Goal: Transaction & Acquisition: Download file/media

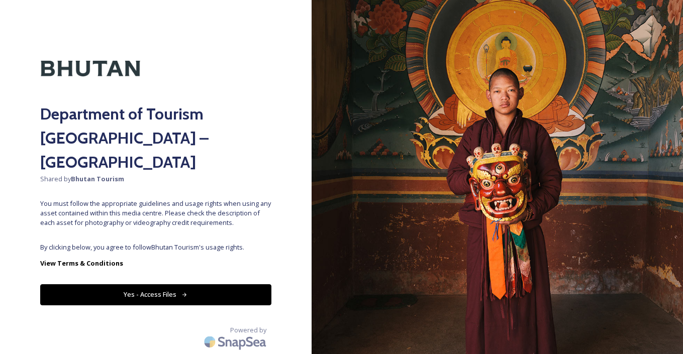
click at [159, 285] on button "Yes - Access Files" at bounding box center [155, 295] width 231 height 21
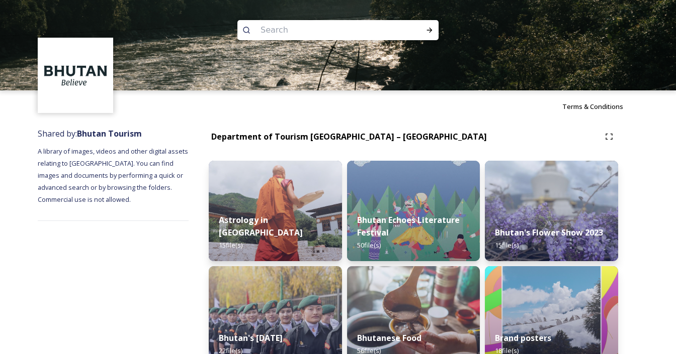
drag, startPoint x: 470, startPoint y: 116, endPoint x: 505, endPoint y: 135, distance: 38.9
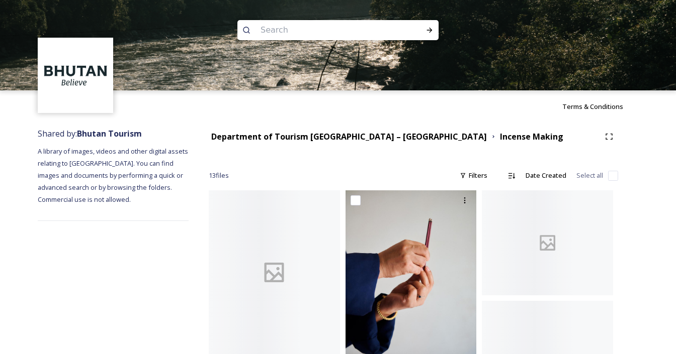
scroll to position [56, 0]
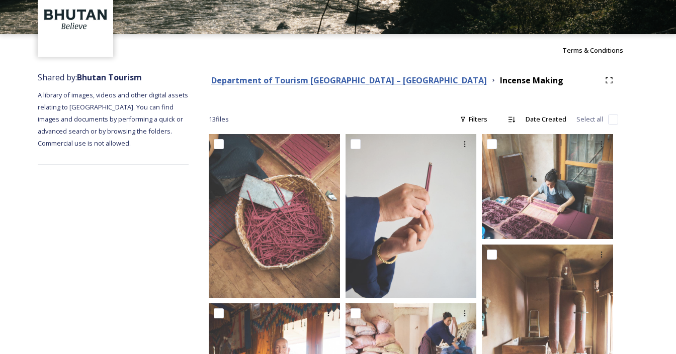
click at [355, 84] on strong "Department of Tourism [GEOGRAPHIC_DATA] – [GEOGRAPHIC_DATA]" at bounding box center [348, 80] width 275 height 11
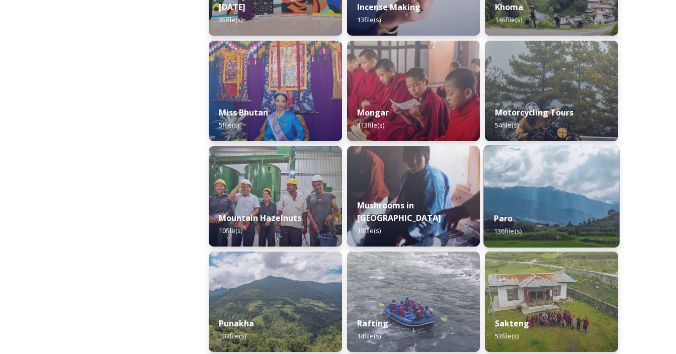
scroll to position [728, 0]
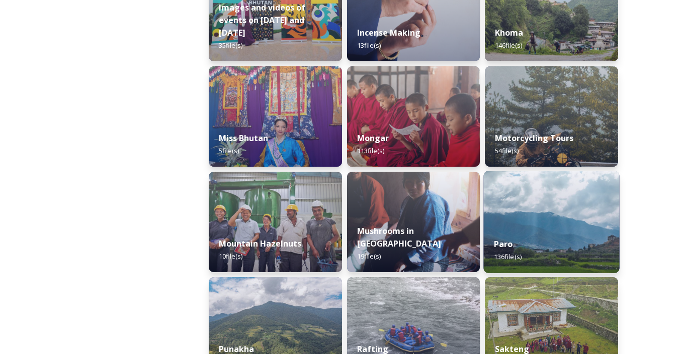
click at [543, 213] on img at bounding box center [552, 222] width 136 height 103
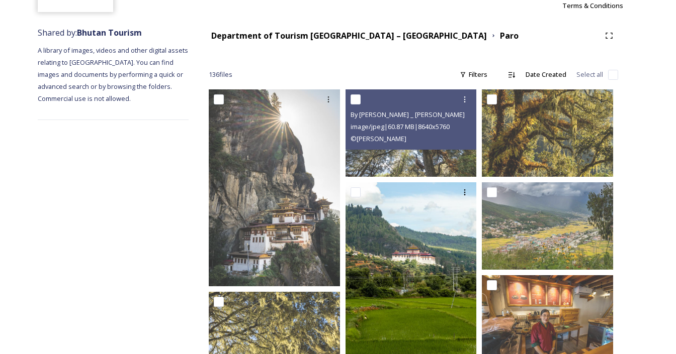
scroll to position [154, 0]
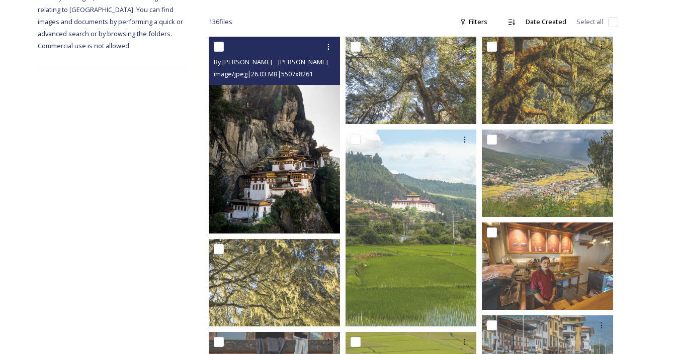
click at [217, 46] on input "checkbox" at bounding box center [219, 47] width 10 height 10
checkbox input "true"
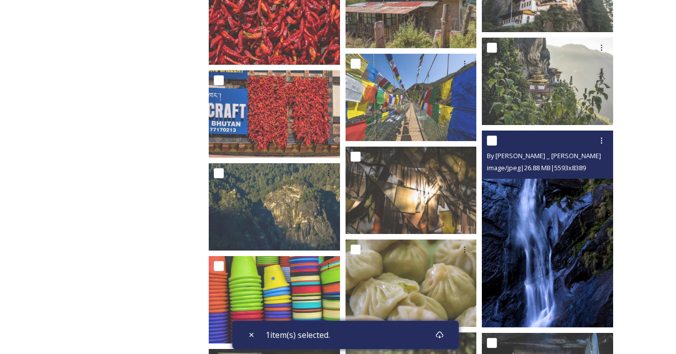
scroll to position [1472, 0]
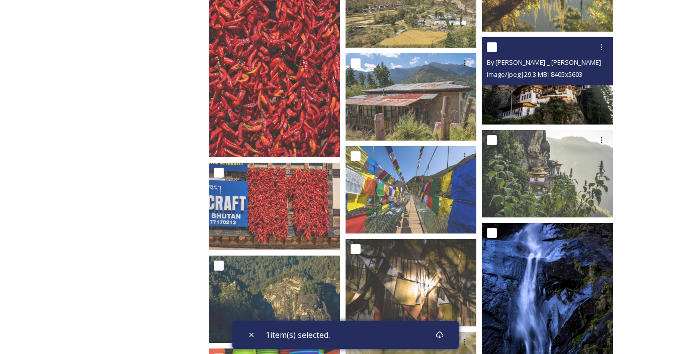
click at [494, 49] on input "checkbox" at bounding box center [492, 47] width 10 height 10
checkbox input "true"
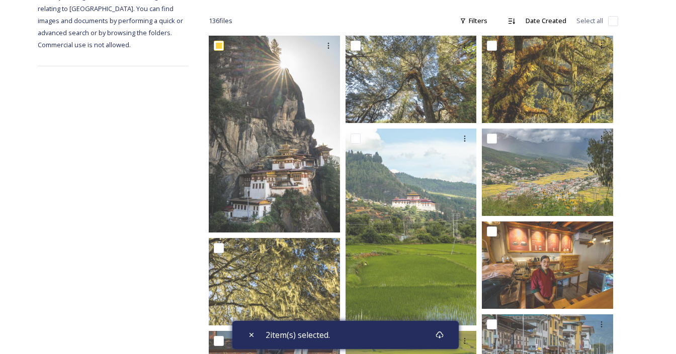
scroll to position [0, 0]
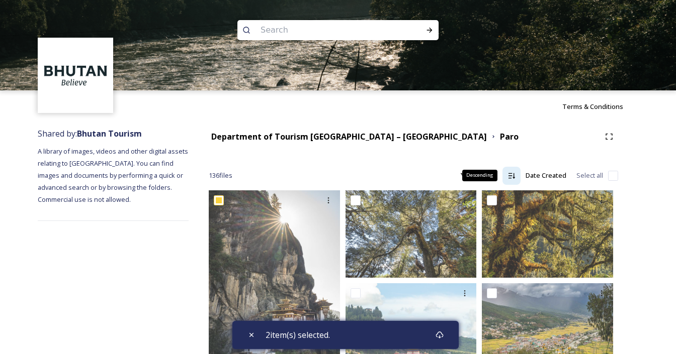
click at [514, 178] on icon at bounding box center [511, 176] width 8 height 8
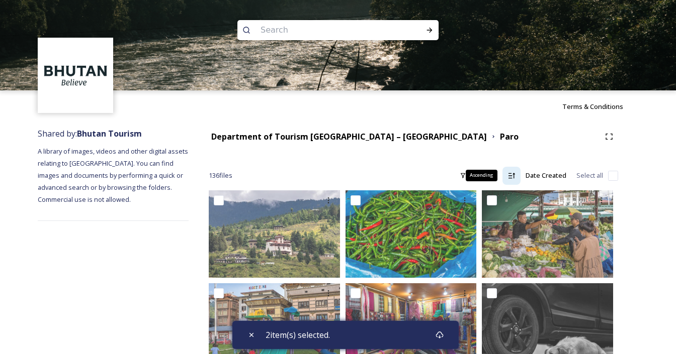
click at [516, 177] on div "Ascending" at bounding box center [511, 176] width 18 height 18
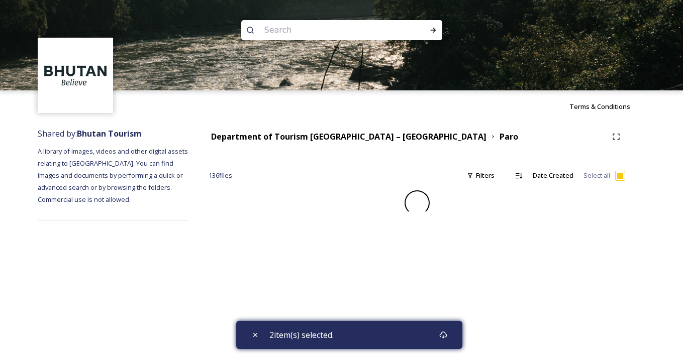
checkbox input "false"
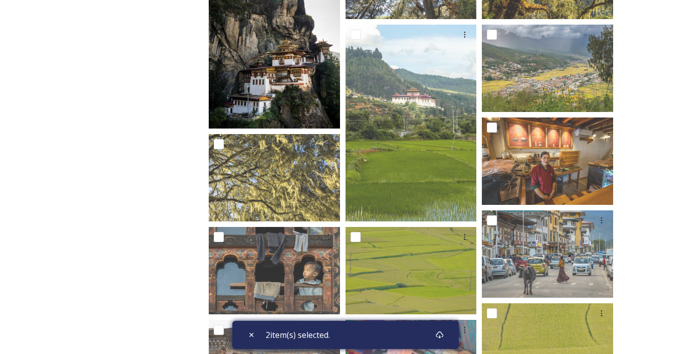
scroll to position [175, 0]
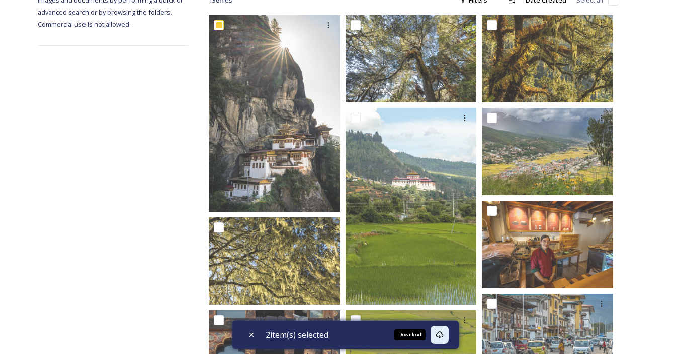
click at [443, 338] on icon at bounding box center [439, 335] width 8 height 8
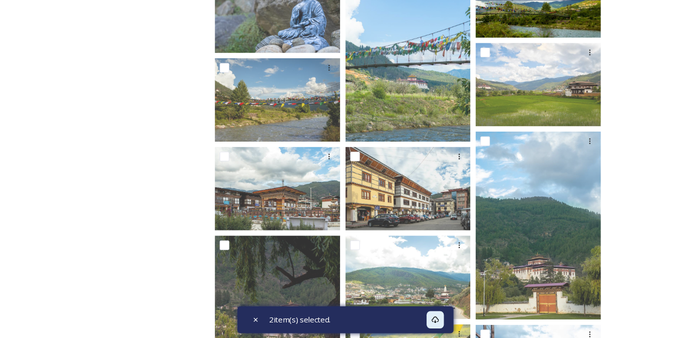
scroll to position [2177, 0]
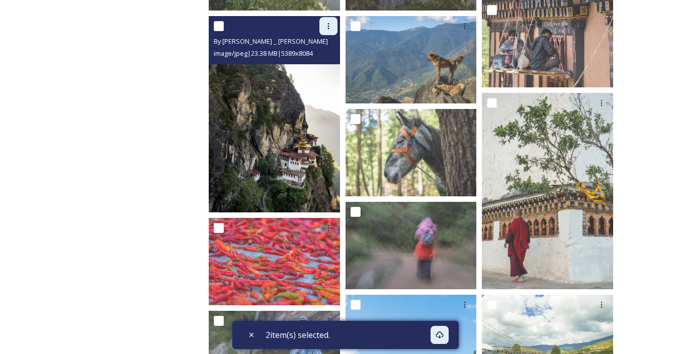
click at [328, 30] on icon at bounding box center [328, 26] width 8 height 8
click at [321, 62] on div "Download" at bounding box center [316, 68] width 41 height 20
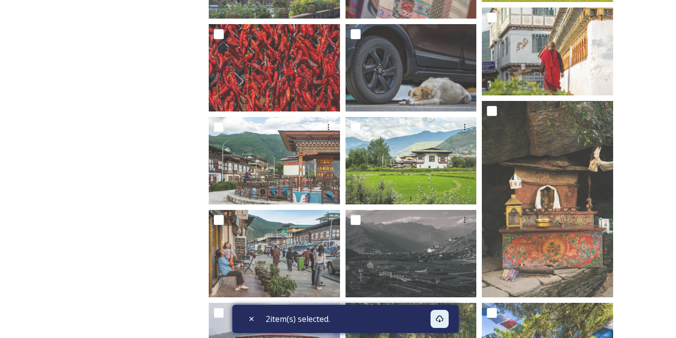
scroll to position [0, 0]
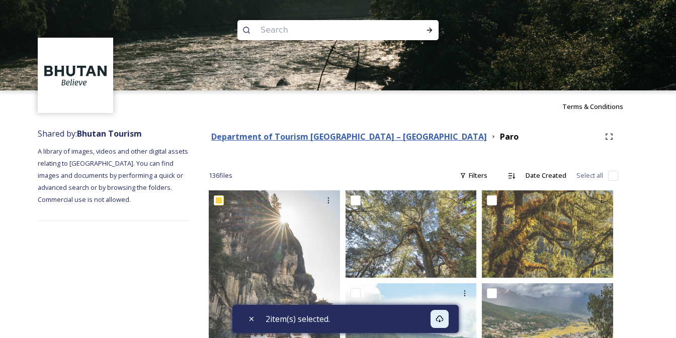
click at [370, 137] on strong "Department of Tourism [GEOGRAPHIC_DATA] – [GEOGRAPHIC_DATA]" at bounding box center [348, 136] width 275 height 11
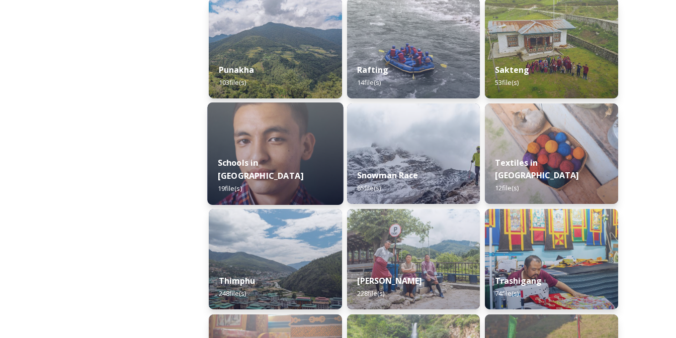
scroll to position [1082, 0]
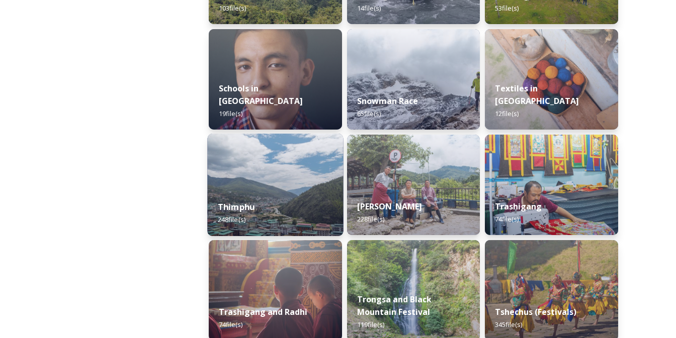
click at [286, 179] on img at bounding box center [275, 185] width 136 height 103
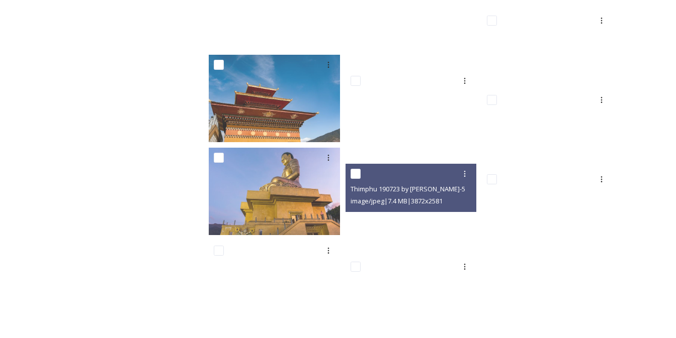
scroll to position [181, 0]
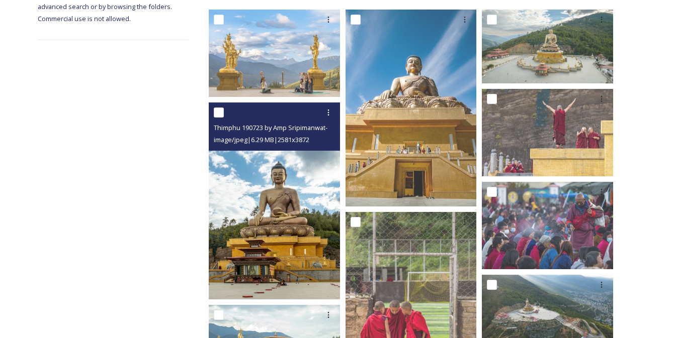
click at [221, 115] on input "checkbox" at bounding box center [219, 113] width 10 height 10
checkbox input "true"
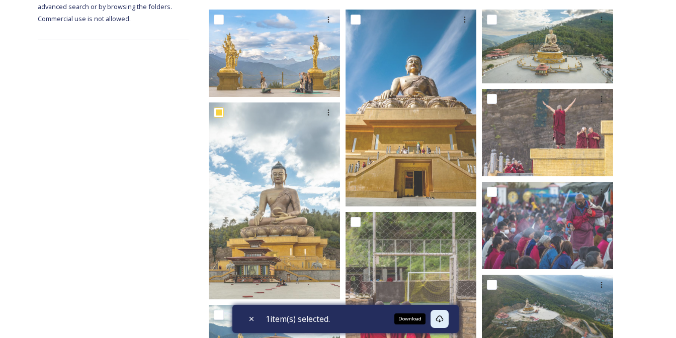
click at [444, 315] on div "Download" at bounding box center [439, 319] width 18 height 18
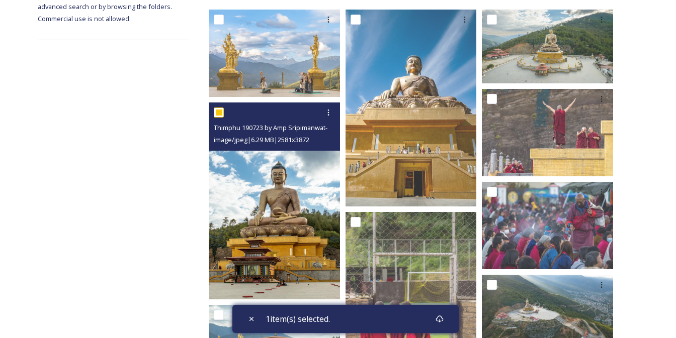
click at [269, 227] on img at bounding box center [274, 201] width 131 height 197
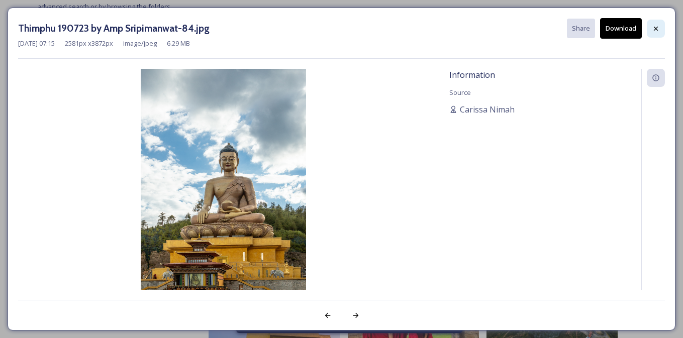
click at [657, 28] on icon at bounding box center [656, 29] width 8 height 8
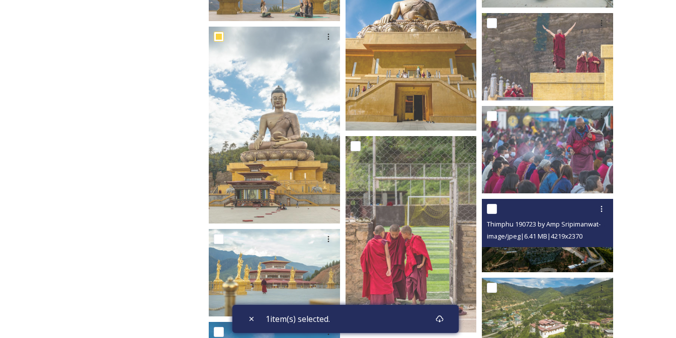
scroll to position [351, 0]
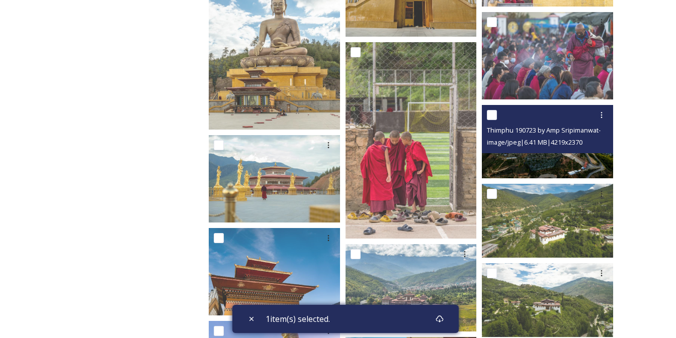
click at [524, 162] on img at bounding box center [547, 142] width 131 height 74
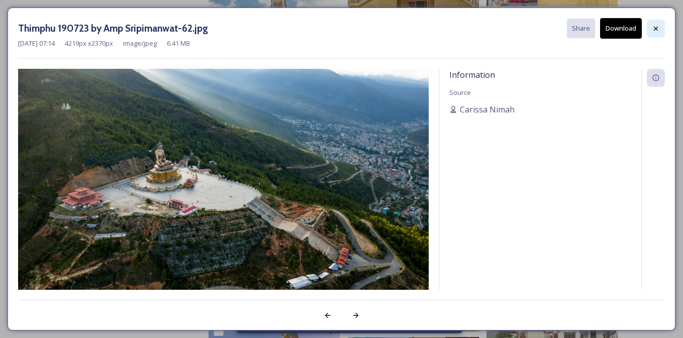
click at [655, 30] on icon at bounding box center [656, 28] width 4 height 4
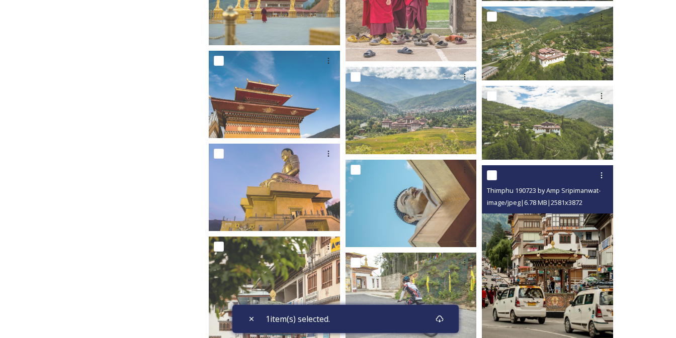
scroll to position [568, 0]
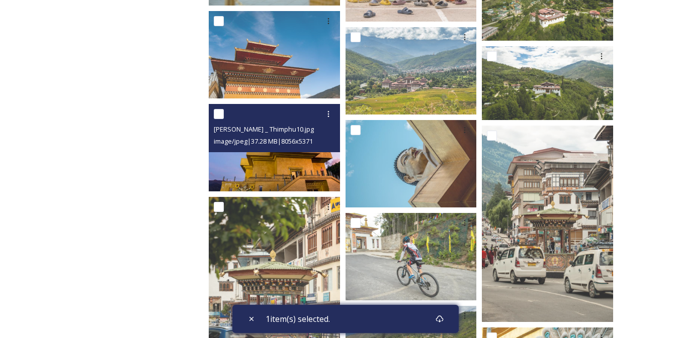
click at [263, 160] on img at bounding box center [274, 147] width 131 height 87
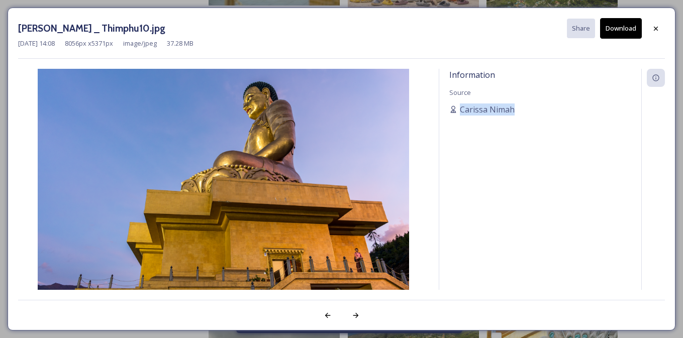
drag, startPoint x: 515, startPoint y: 111, endPoint x: 442, endPoint y: 111, distance: 73.4
click at [442, 111] on div "Information Source [PERSON_NAME]" at bounding box center [540, 179] width 202 height 221
copy span "Carissa Nimah"
click at [658, 29] on icon at bounding box center [656, 29] width 8 height 8
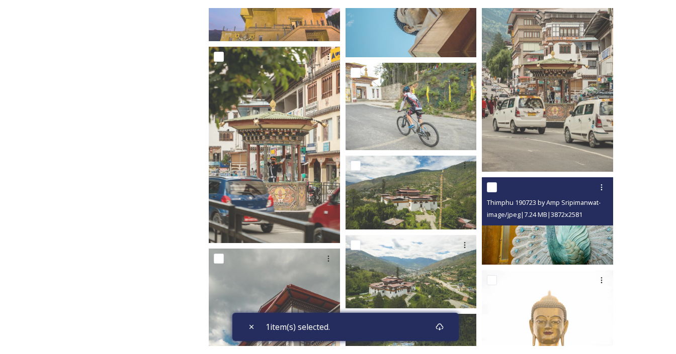
scroll to position [921, 0]
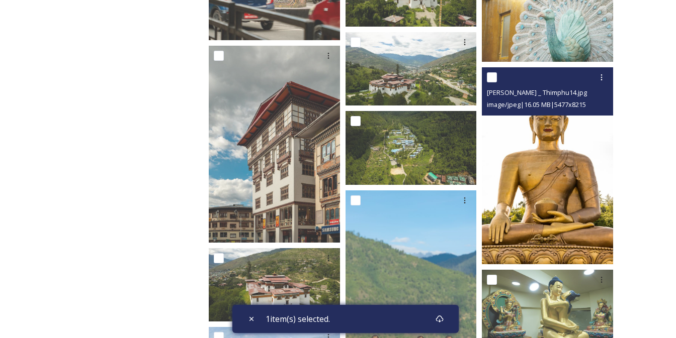
click at [574, 166] on img at bounding box center [547, 165] width 131 height 197
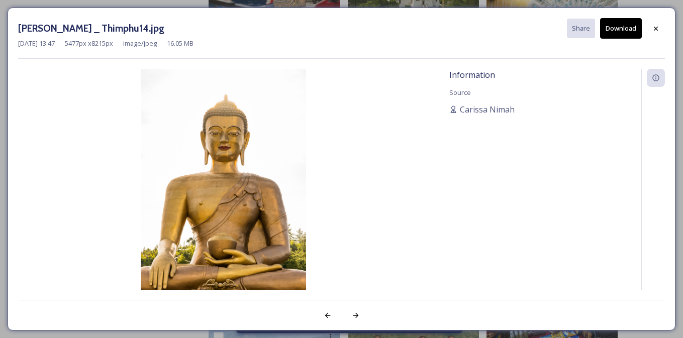
click at [624, 33] on button "Download" at bounding box center [621, 28] width 42 height 21
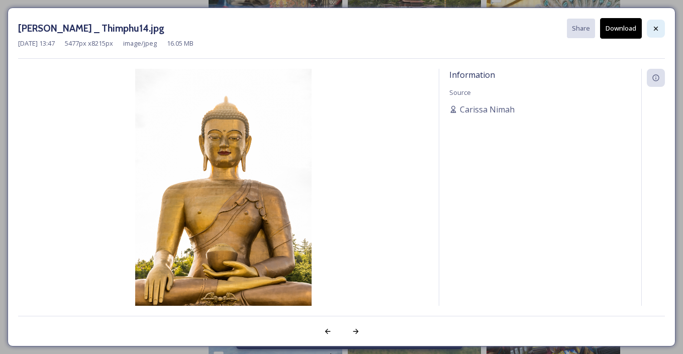
click at [654, 30] on icon at bounding box center [656, 28] width 4 height 4
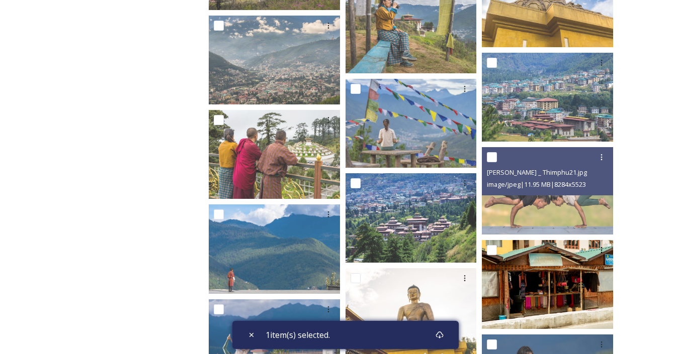
scroll to position [1868, 0]
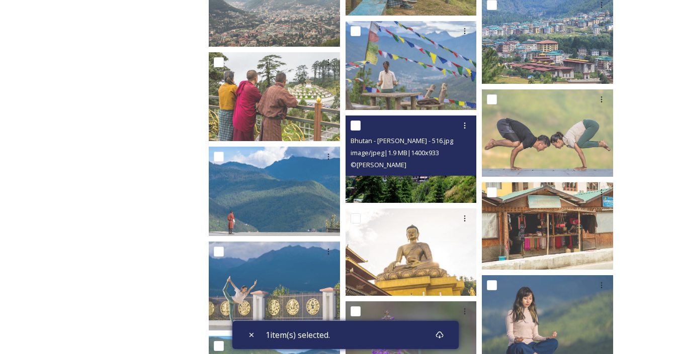
click at [424, 185] on img at bounding box center [410, 159] width 131 height 87
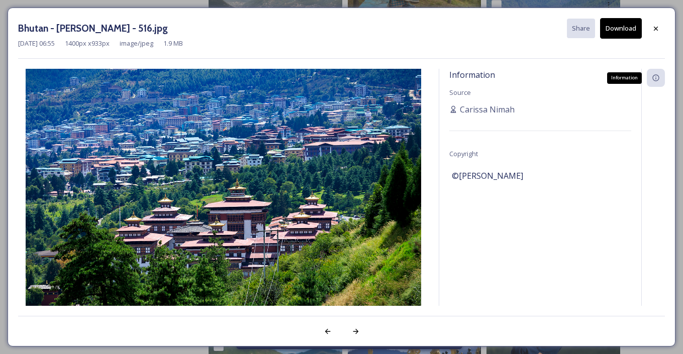
click at [660, 83] on div "Information" at bounding box center [656, 78] width 18 height 18
click at [657, 30] on icon at bounding box center [656, 28] width 4 height 4
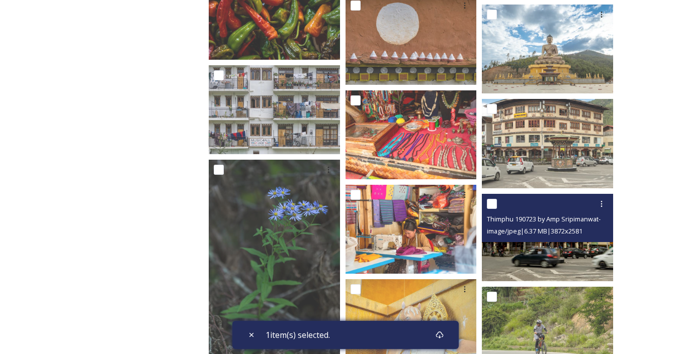
scroll to position [5502, 0]
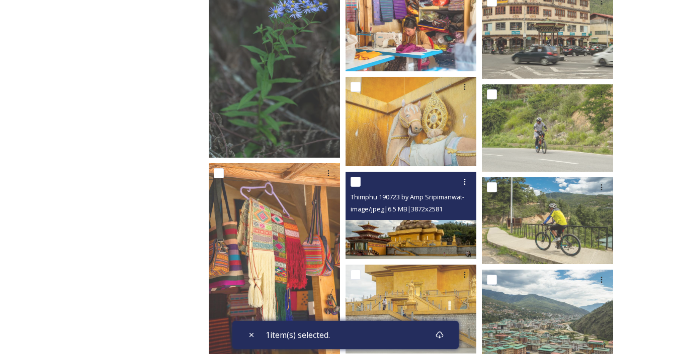
click at [357, 184] on input "checkbox" at bounding box center [355, 182] width 10 height 10
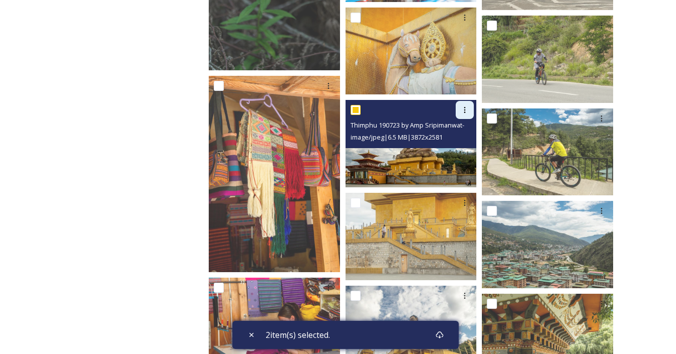
click at [463, 112] on icon at bounding box center [464, 110] width 8 height 8
click at [457, 149] on span "Download" at bounding box center [452, 152] width 31 height 10
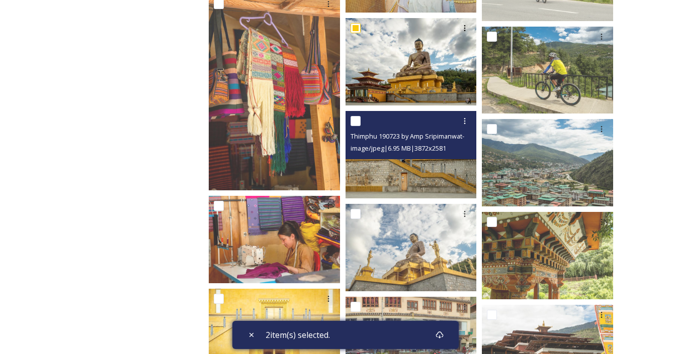
scroll to position [5565, 0]
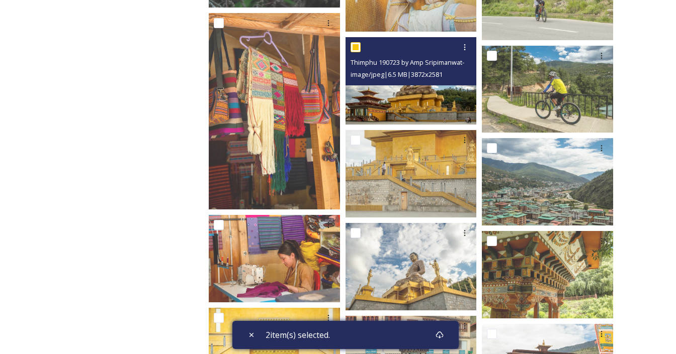
click at [356, 45] on input "checkbox" at bounding box center [355, 47] width 10 height 10
checkbox input "false"
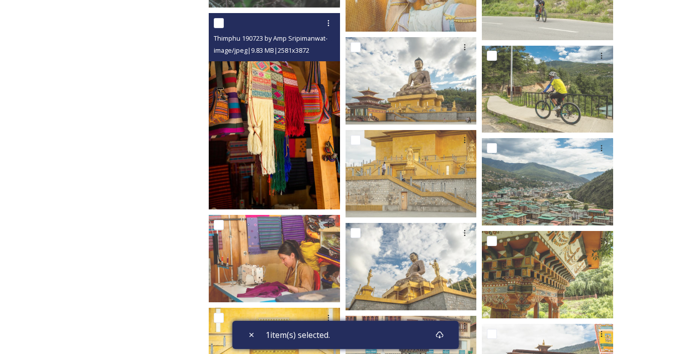
click at [222, 26] on input "checkbox" at bounding box center [219, 23] width 10 height 10
checkbox input "true"
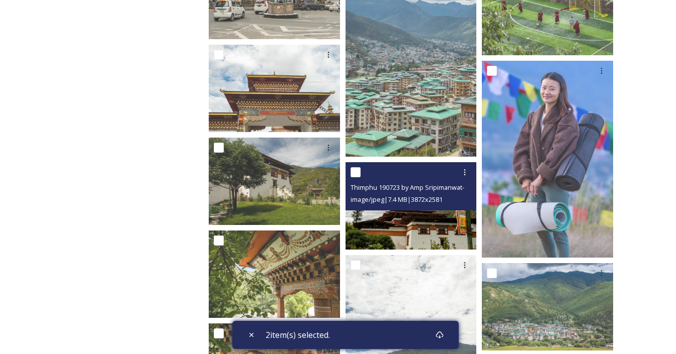
scroll to position [5986, 0]
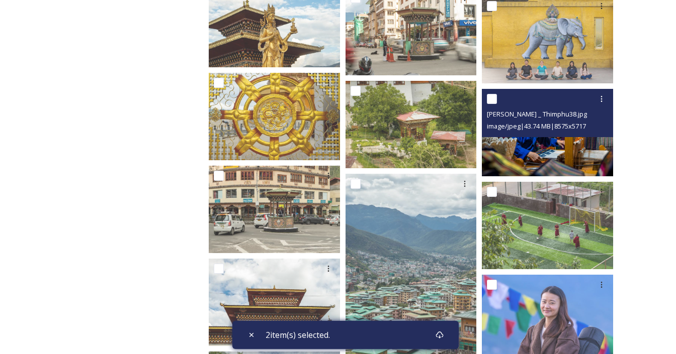
click at [495, 101] on input "checkbox" at bounding box center [492, 99] width 10 height 10
checkbox input "true"
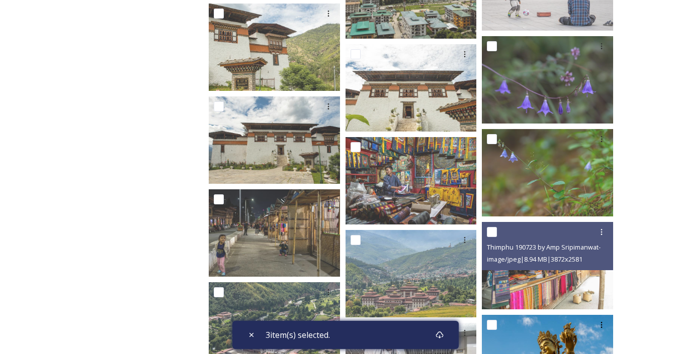
scroll to position [6709, 0]
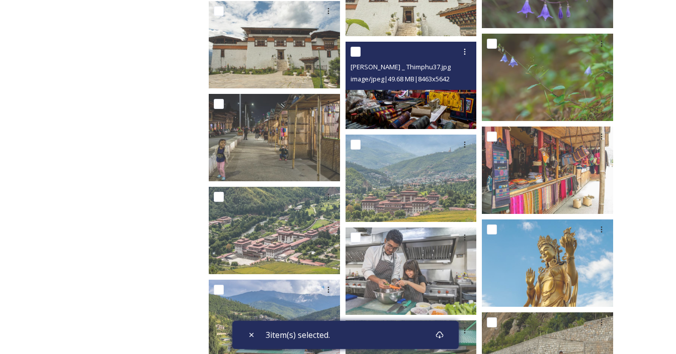
click at [352, 55] on input "checkbox" at bounding box center [355, 52] width 10 height 10
checkbox input "true"
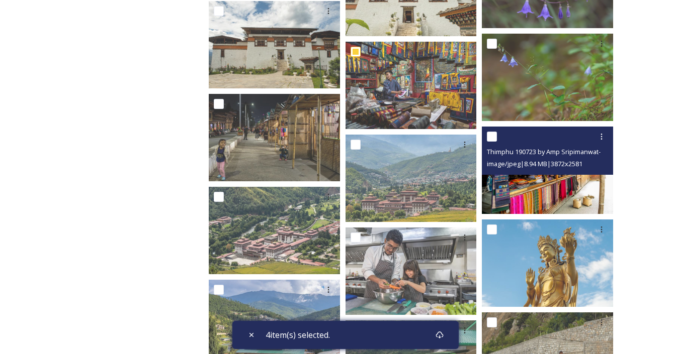
click at [492, 137] on input "checkbox" at bounding box center [492, 137] width 10 height 10
checkbox input "true"
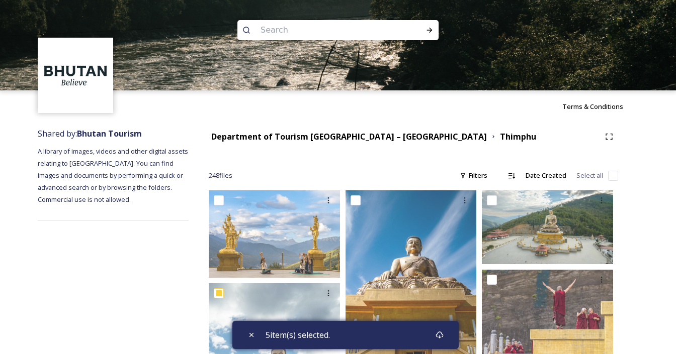
scroll to position [330, 0]
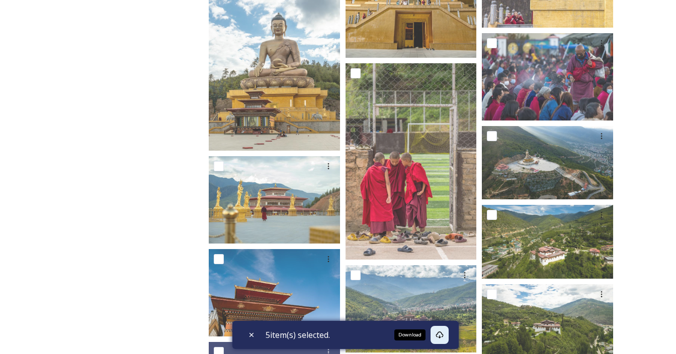
click at [443, 333] on icon at bounding box center [439, 335] width 8 height 8
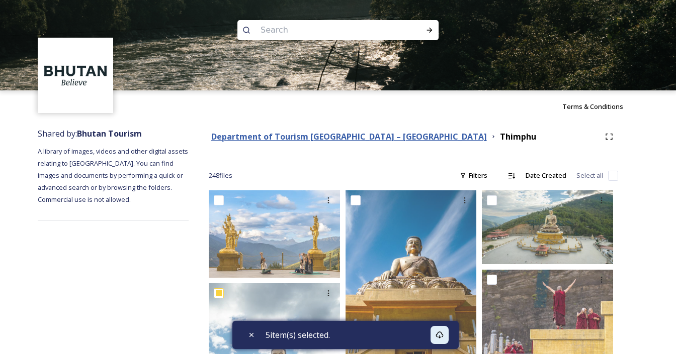
click at [350, 136] on strong "Department of Tourism [GEOGRAPHIC_DATA] – [GEOGRAPHIC_DATA]" at bounding box center [348, 136] width 275 height 11
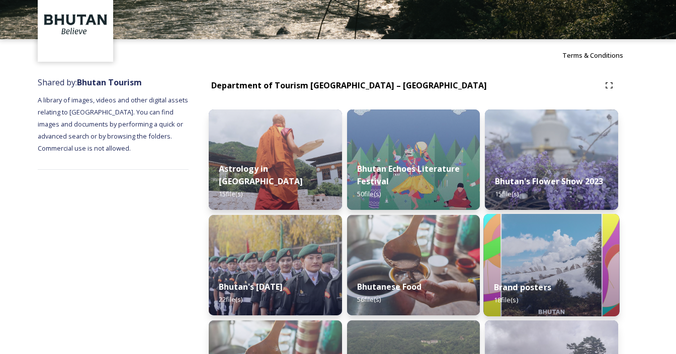
scroll to position [219, 0]
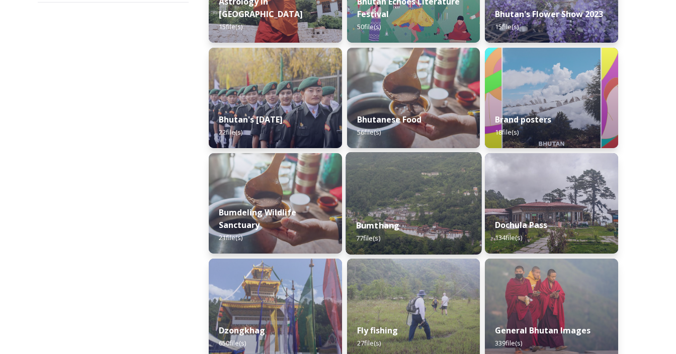
click at [425, 206] on img at bounding box center [413, 203] width 136 height 103
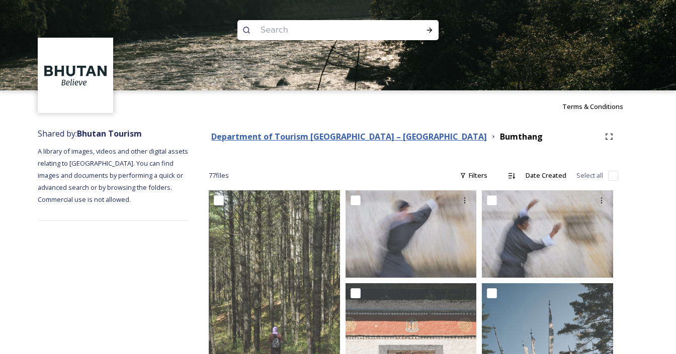
click at [362, 137] on strong "Department of Tourism [GEOGRAPHIC_DATA] – [GEOGRAPHIC_DATA]" at bounding box center [348, 136] width 275 height 11
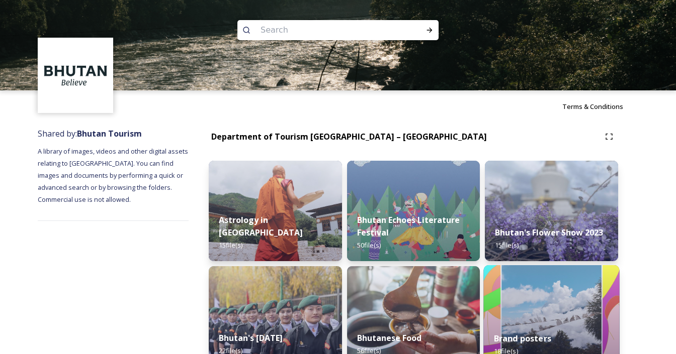
scroll to position [74, 0]
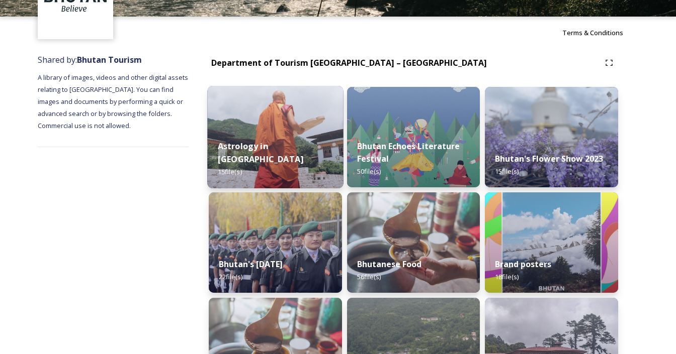
click at [272, 132] on img at bounding box center [275, 137] width 136 height 103
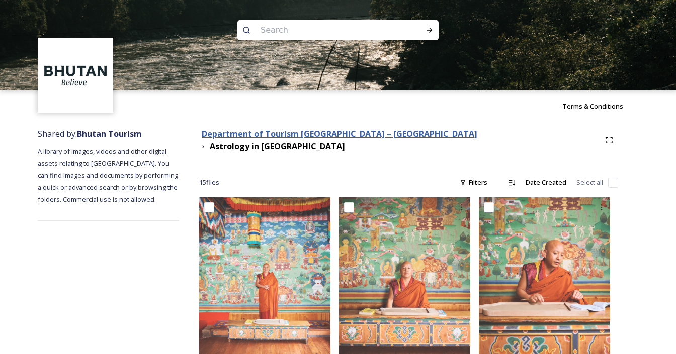
click at [359, 136] on strong "Department of Tourism [GEOGRAPHIC_DATA] – [GEOGRAPHIC_DATA]" at bounding box center [339, 133] width 275 height 11
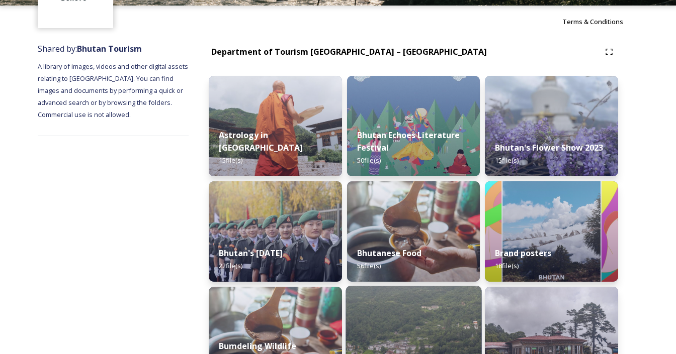
scroll to position [163, 0]
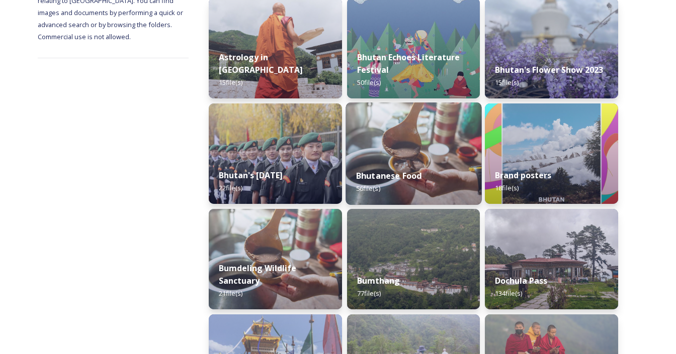
click at [403, 152] on img at bounding box center [413, 154] width 136 height 103
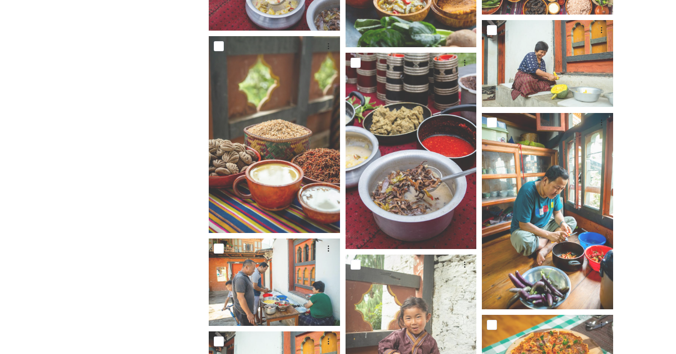
scroll to position [842, 0]
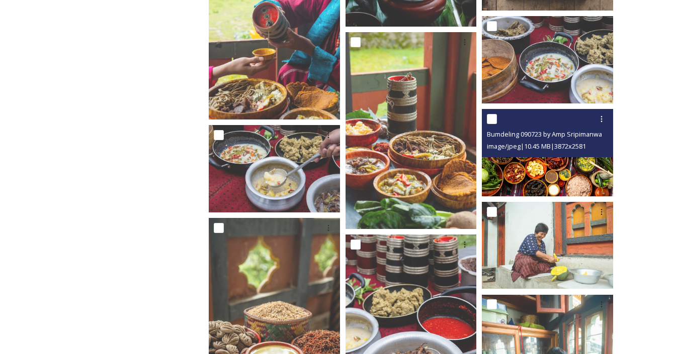
click at [522, 166] on img at bounding box center [547, 152] width 131 height 87
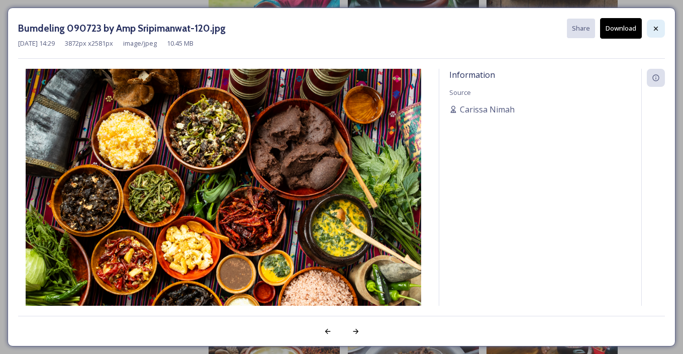
click at [651, 32] on div at bounding box center [656, 29] width 18 height 18
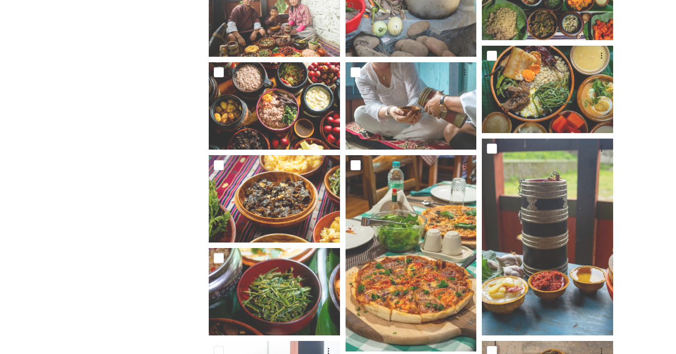
scroll to position [0, 0]
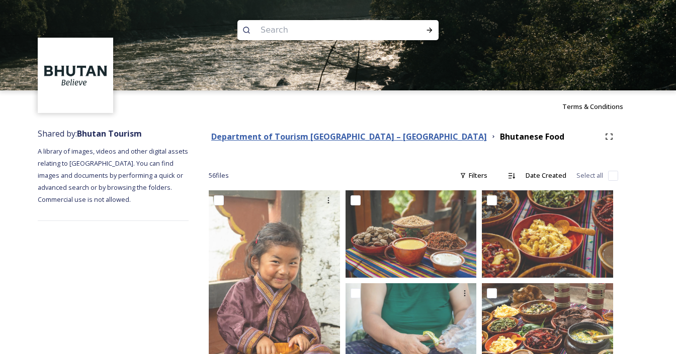
click at [300, 140] on strong "Department of Tourism [GEOGRAPHIC_DATA] – [GEOGRAPHIC_DATA]" at bounding box center [348, 136] width 275 height 11
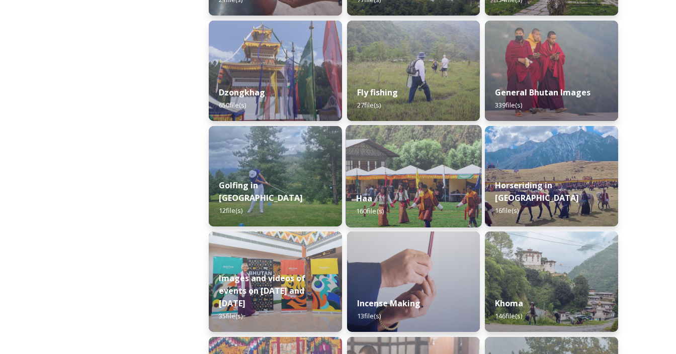
scroll to position [277, 0]
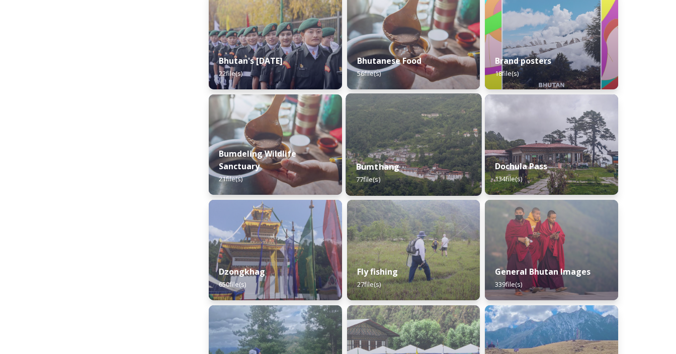
click at [405, 160] on div "Bumthang 77 file(s)" at bounding box center [413, 173] width 136 height 46
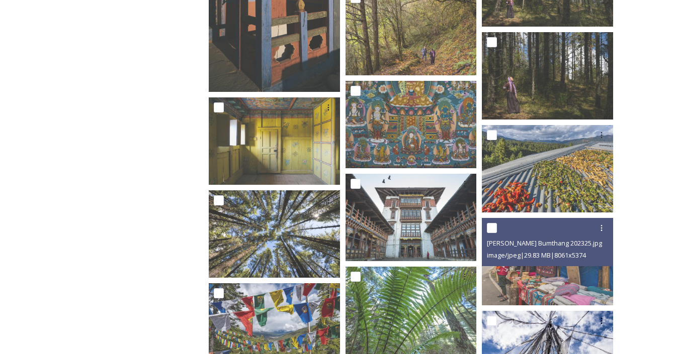
scroll to position [1579, 0]
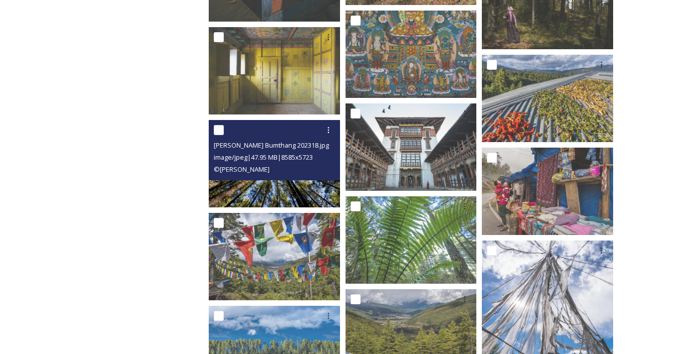
click at [261, 198] on img at bounding box center [274, 163] width 131 height 87
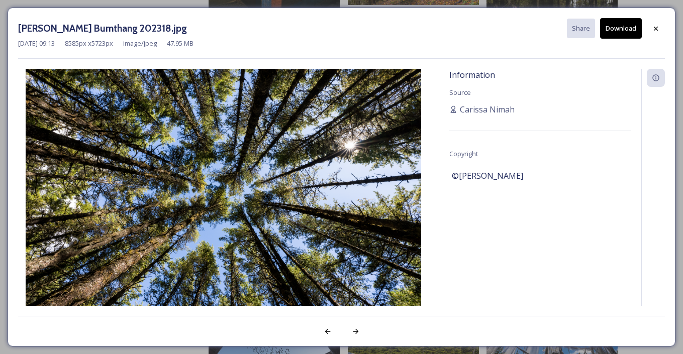
drag, startPoint x: 656, startPoint y: 29, endPoint x: 537, endPoint y: 66, distance: 124.8
click at [656, 29] on icon at bounding box center [656, 28] width 4 height 4
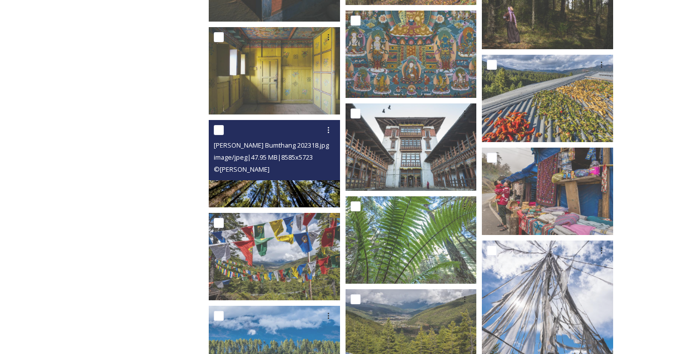
click at [215, 131] on input "checkbox" at bounding box center [219, 130] width 10 height 10
checkbox input "true"
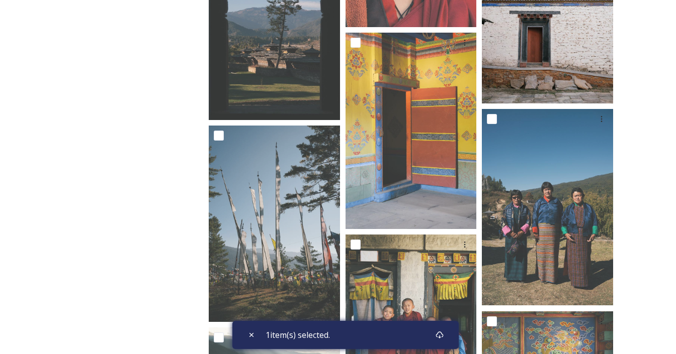
scroll to position [2585, 0]
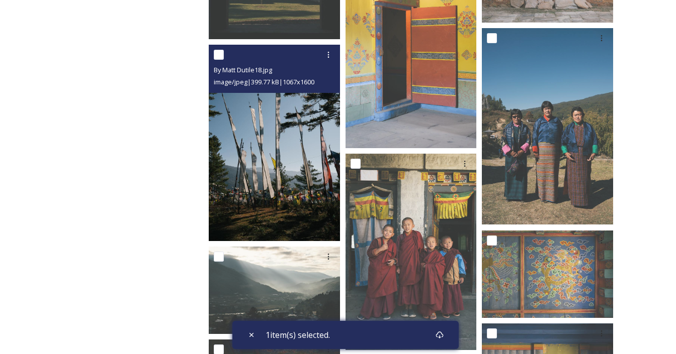
click at [240, 70] on span "By Matt Dutile18.jpg" at bounding box center [243, 69] width 58 height 9
click at [221, 55] on input "checkbox" at bounding box center [219, 55] width 10 height 10
checkbox input "true"
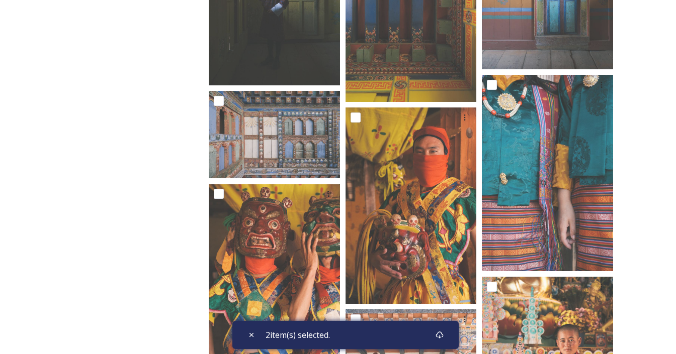
scroll to position [2823, 0]
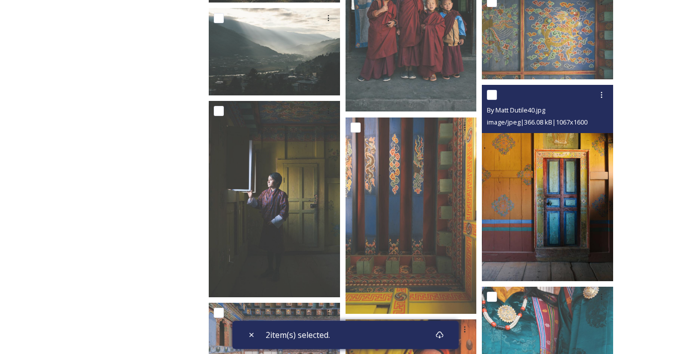
click at [492, 92] on input "checkbox" at bounding box center [492, 95] width 10 height 10
checkbox input "true"
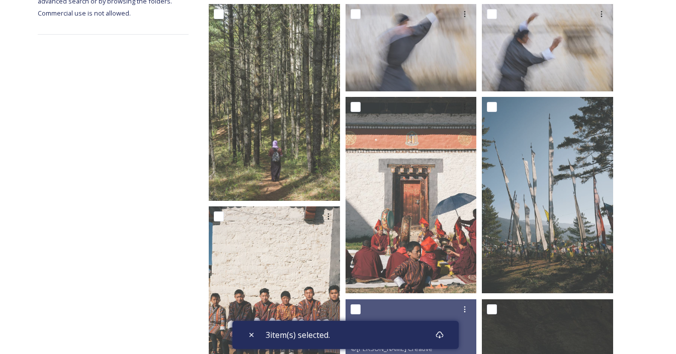
scroll to position [598, 0]
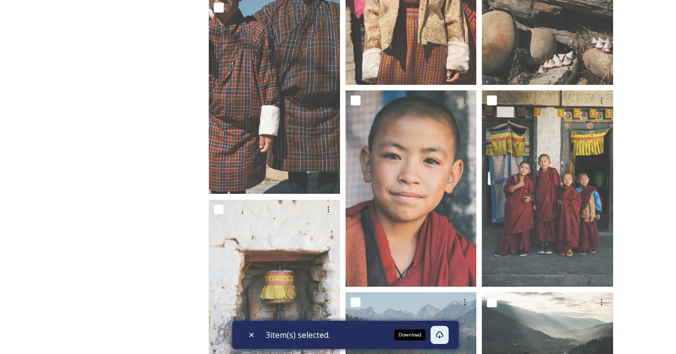
click at [443, 337] on icon at bounding box center [439, 335] width 8 height 8
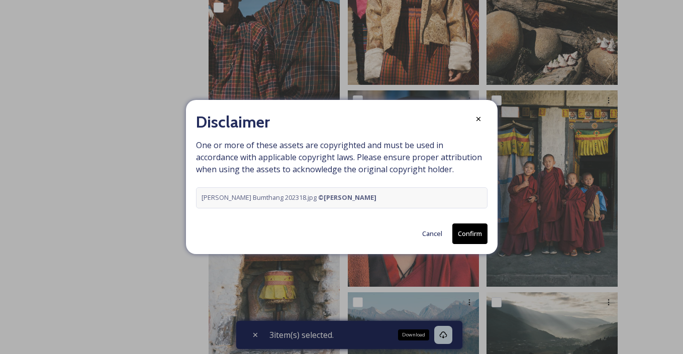
drag, startPoint x: 395, startPoint y: 202, endPoint x: 326, endPoint y: 200, distance: 68.4
click at [326, 200] on div "[PERSON_NAME] Bumthang 202318.jpg © [PERSON_NAME]" at bounding box center [342, 198] width 280 height 10
copy strong "© [PERSON_NAME]"
click at [465, 234] on button "Confirm" at bounding box center [469, 234] width 35 height 21
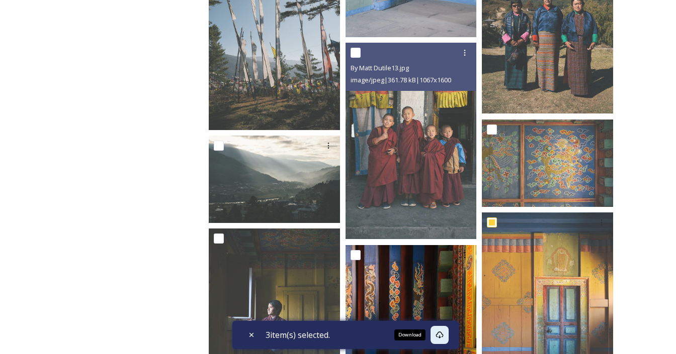
scroll to position [2765, 0]
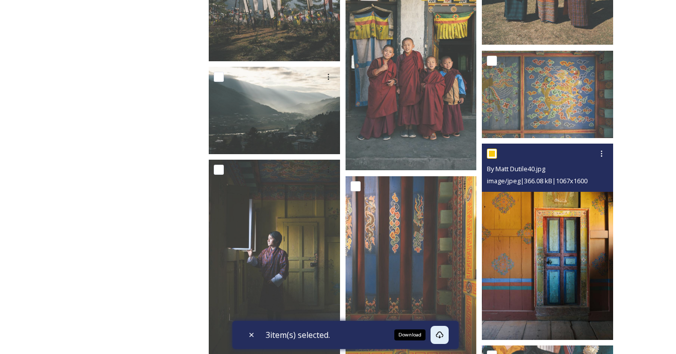
click at [537, 231] on img at bounding box center [547, 242] width 131 height 197
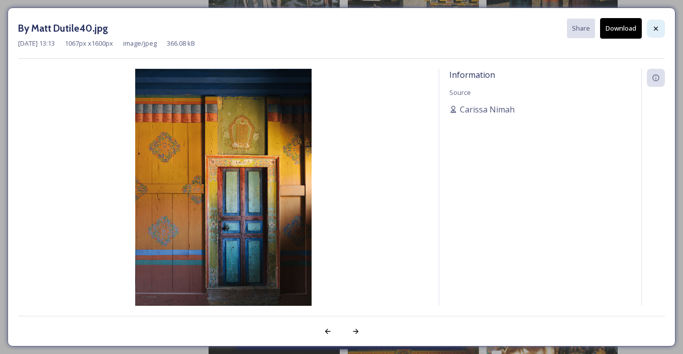
click at [657, 31] on icon at bounding box center [656, 29] width 8 height 8
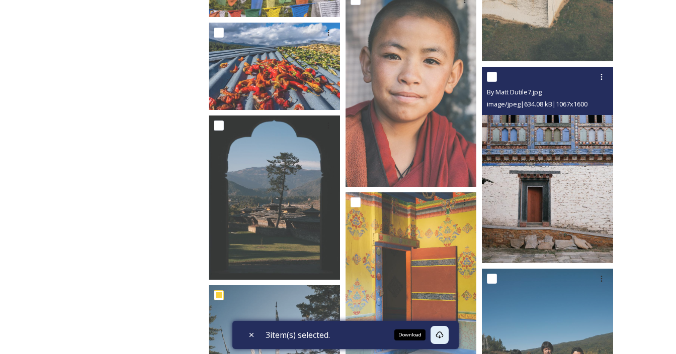
scroll to position [2342, 0]
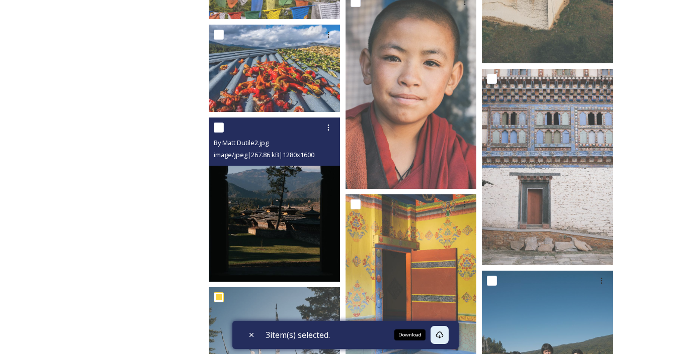
click at [304, 183] on img at bounding box center [274, 200] width 131 height 164
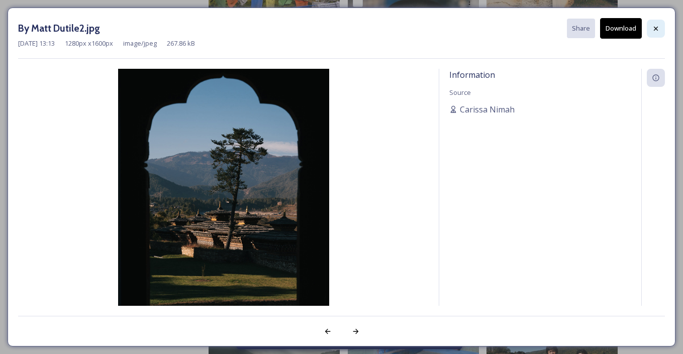
click at [658, 29] on icon at bounding box center [656, 29] width 8 height 8
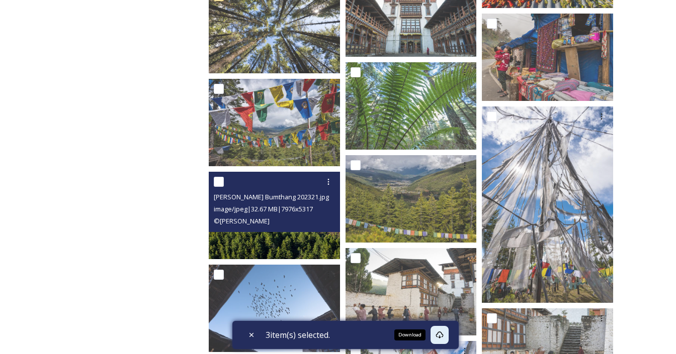
scroll to position [1643, 0]
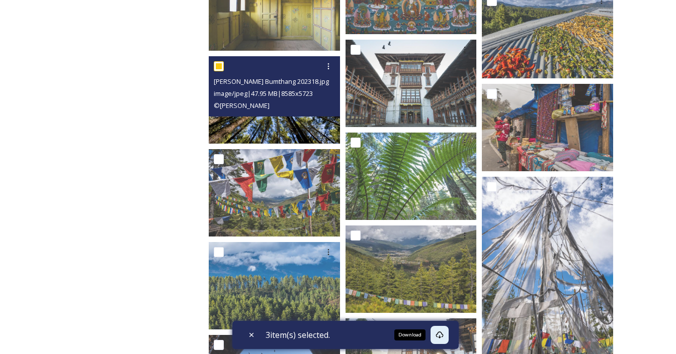
click at [272, 110] on div "© [PERSON_NAME]" at bounding box center [276, 106] width 124 height 12
click at [217, 66] on input "checkbox" at bounding box center [219, 66] width 10 height 10
checkbox input "false"
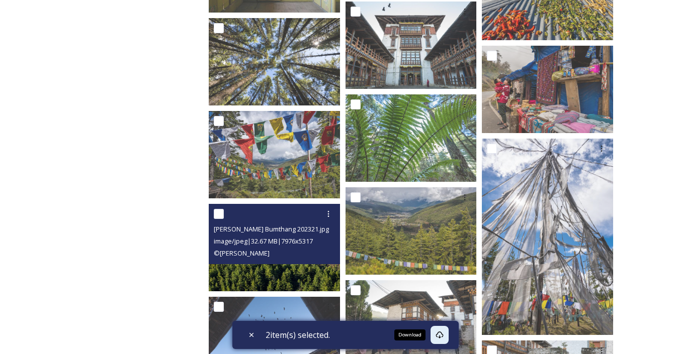
scroll to position [1762, 0]
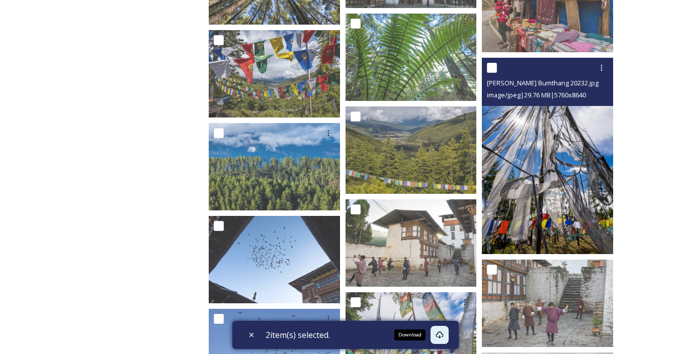
click at [539, 189] on img at bounding box center [547, 156] width 131 height 197
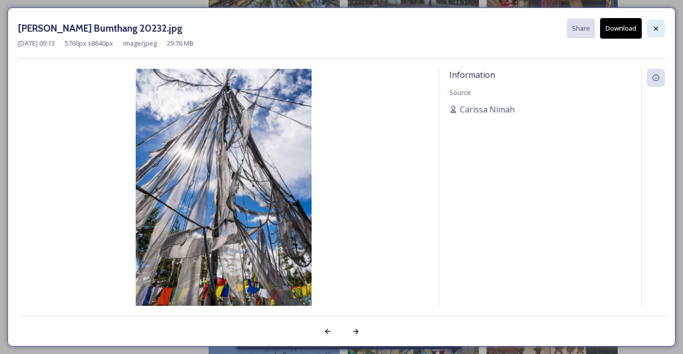
click at [655, 32] on icon at bounding box center [656, 29] width 8 height 8
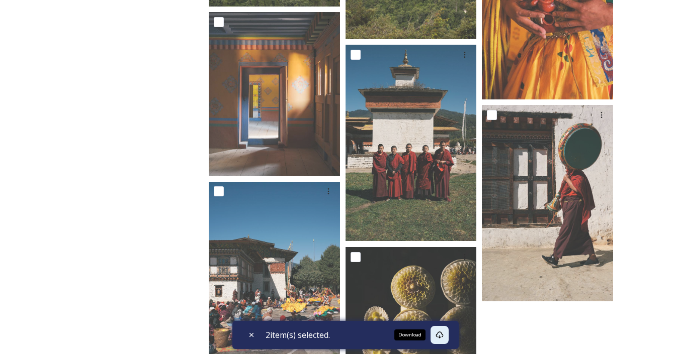
scroll to position [3827, 0]
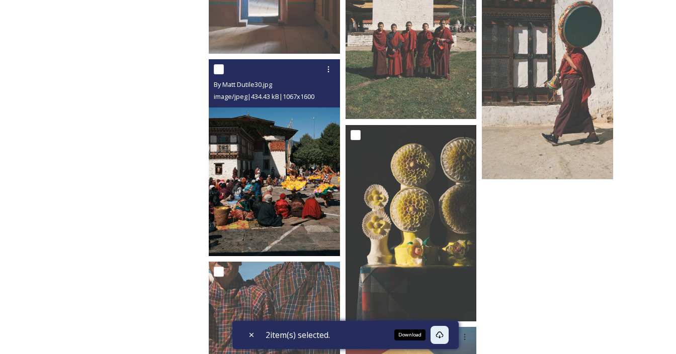
click at [251, 219] on img at bounding box center [274, 158] width 131 height 197
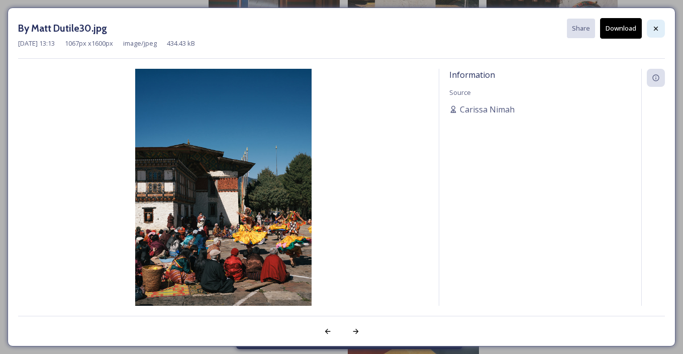
click at [653, 32] on icon at bounding box center [656, 29] width 8 height 8
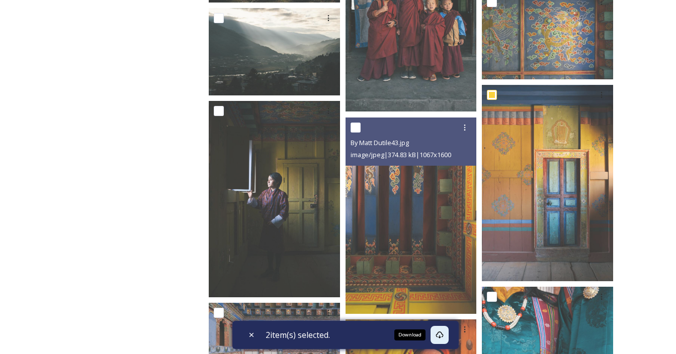
scroll to position [3165, 0]
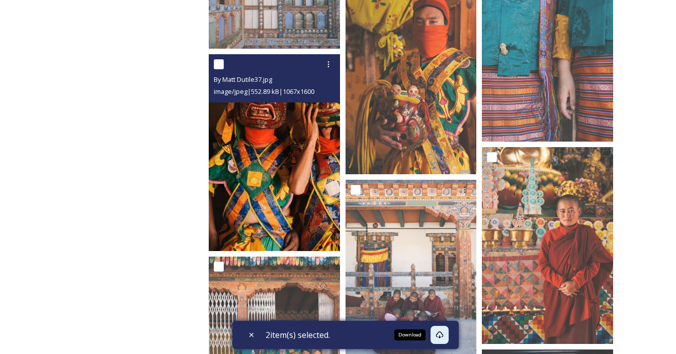
click at [259, 191] on img at bounding box center [274, 153] width 131 height 197
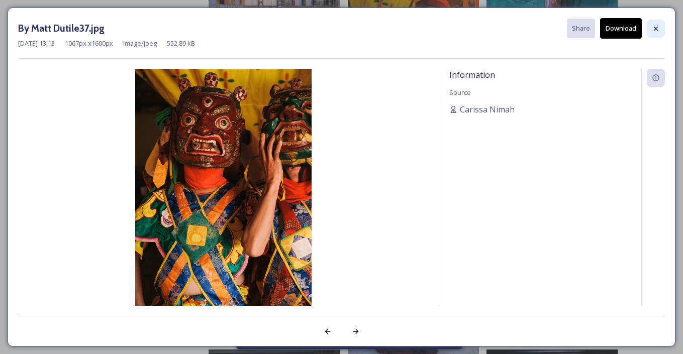
click at [657, 30] on icon at bounding box center [656, 29] width 8 height 8
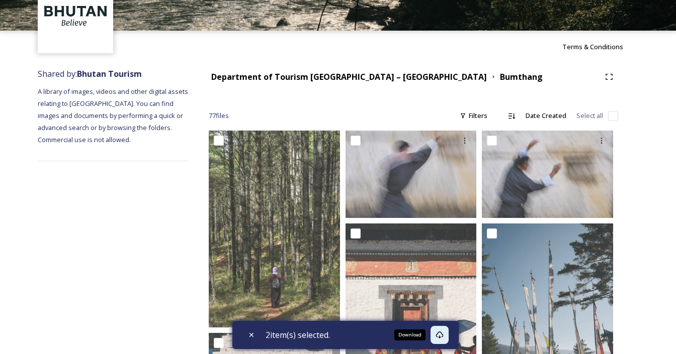
scroll to position [0, 0]
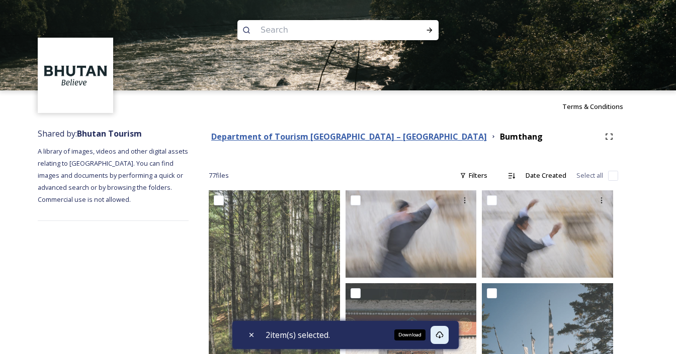
click at [364, 138] on strong "Department of Tourism [GEOGRAPHIC_DATA] – [GEOGRAPHIC_DATA]" at bounding box center [348, 136] width 275 height 11
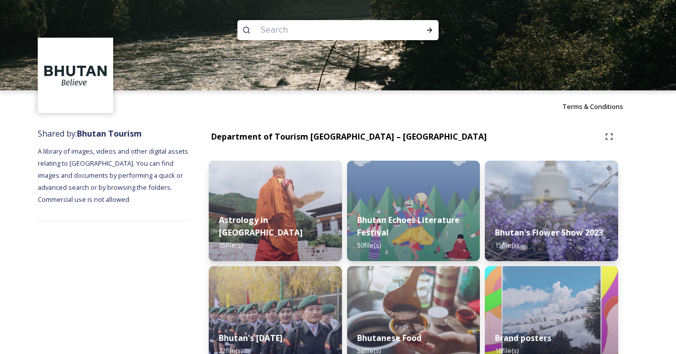
scroll to position [304, 0]
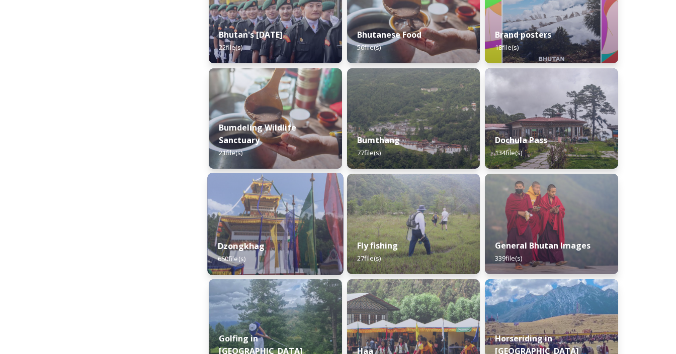
click at [293, 240] on div "Dzongkhag 650 file(s)" at bounding box center [275, 253] width 136 height 46
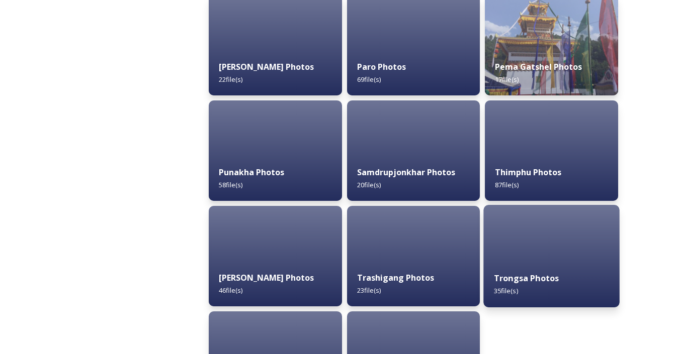
scroll to position [449, 0]
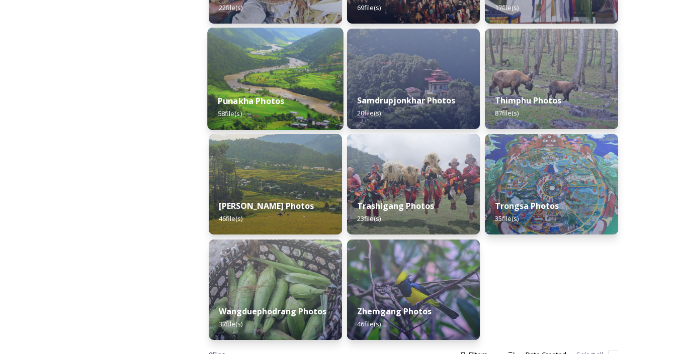
click at [264, 85] on div "Punakha Photos 58 file(s)" at bounding box center [275, 107] width 136 height 46
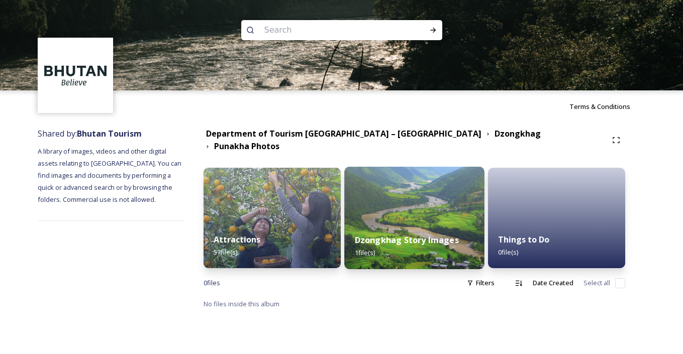
click at [407, 227] on div "Dzongkhag Story Images 1 file(s)" at bounding box center [414, 247] width 140 height 46
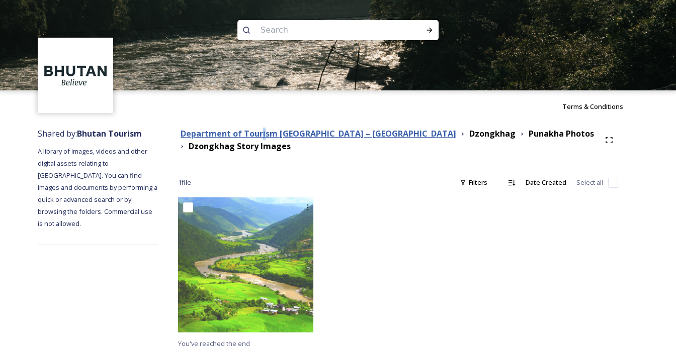
click at [281, 132] on strong "Department of Tourism [GEOGRAPHIC_DATA] – [GEOGRAPHIC_DATA]" at bounding box center [317, 133] width 275 height 11
click at [358, 135] on strong "Department of Tourism [GEOGRAPHIC_DATA] – [GEOGRAPHIC_DATA]" at bounding box center [317, 133] width 275 height 11
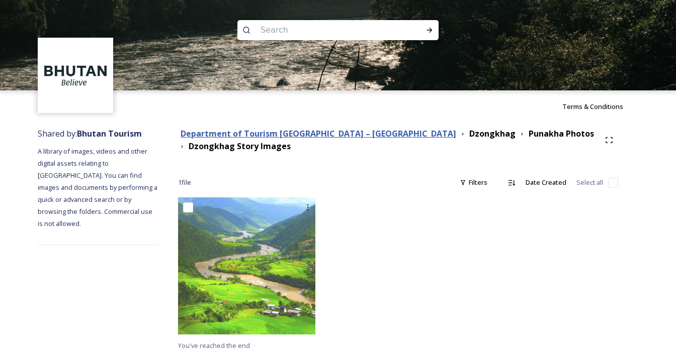
click at [358, 135] on strong "Department of Tourism [GEOGRAPHIC_DATA] – [GEOGRAPHIC_DATA]" at bounding box center [317, 133] width 275 height 11
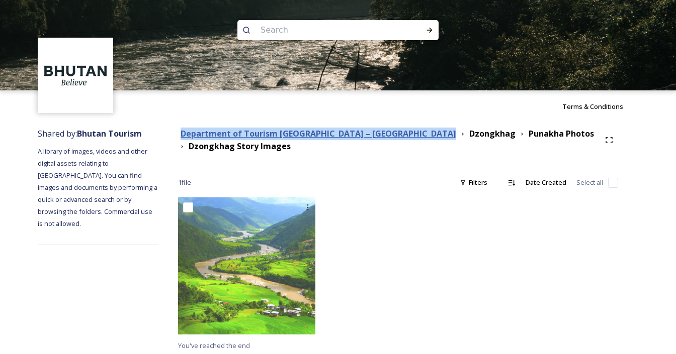
click at [358, 135] on strong "Department of Tourism [GEOGRAPHIC_DATA] – [GEOGRAPHIC_DATA]" at bounding box center [317, 133] width 275 height 11
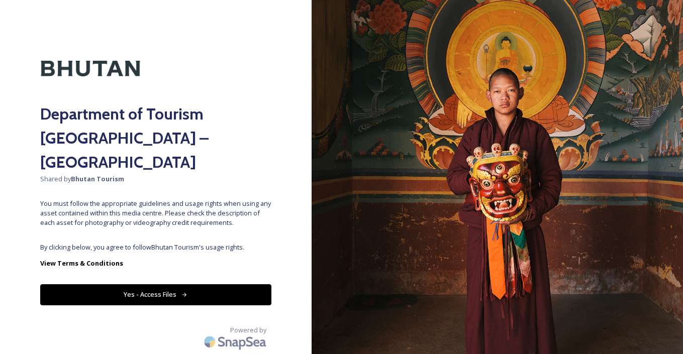
click at [123, 285] on button "Yes - Access Files" at bounding box center [155, 295] width 231 height 21
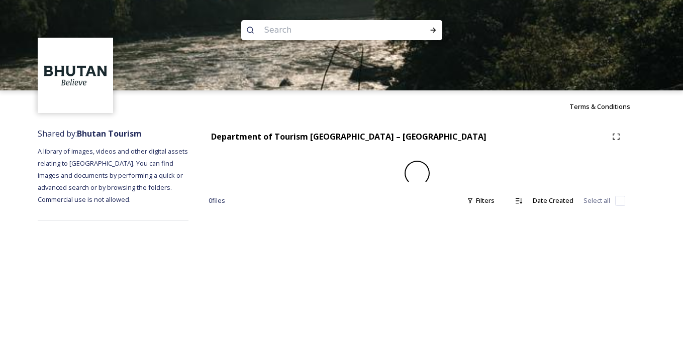
click at [126, 274] on div "Terms & Conditions Shared by: Bhutan Tourism A library of images, videos and ot…" at bounding box center [341, 177] width 683 height 354
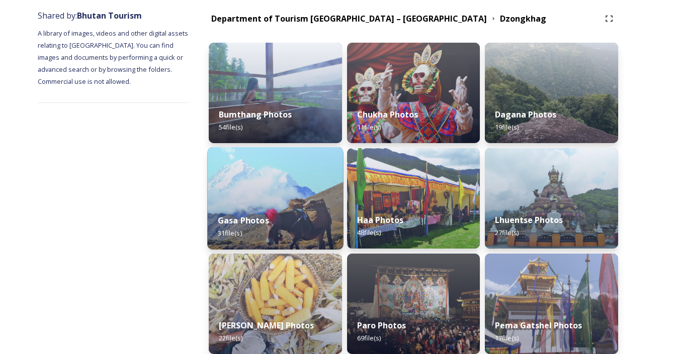
scroll to position [99, 0]
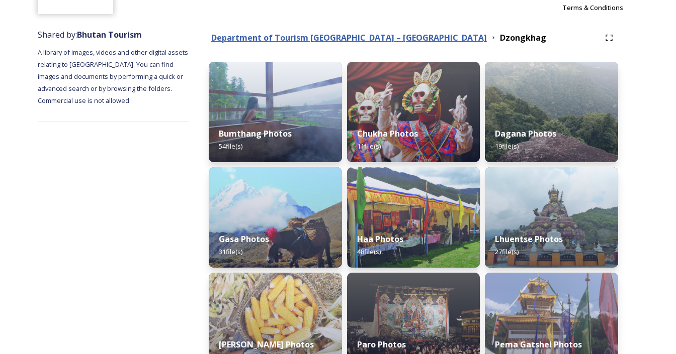
click at [305, 36] on strong "Department of Tourism [GEOGRAPHIC_DATA] – [GEOGRAPHIC_DATA]" at bounding box center [348, 37] width 275 height 11
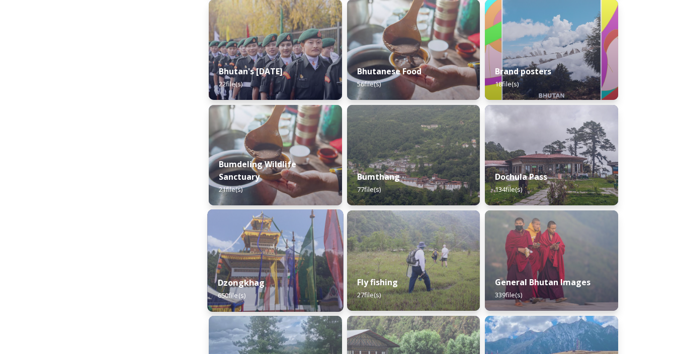
scroll to position [316, 0]
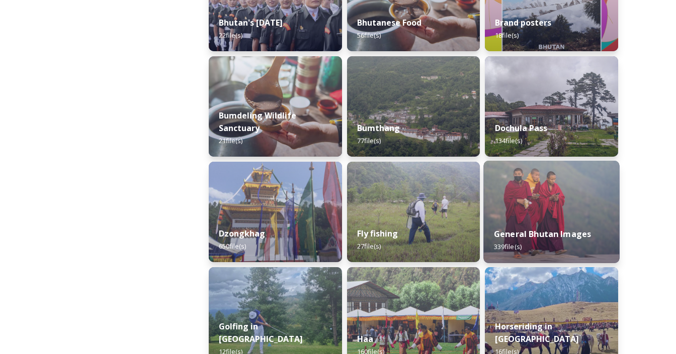
click at [538, 195] on img at bounding box center [552, 212] width 136 height 103
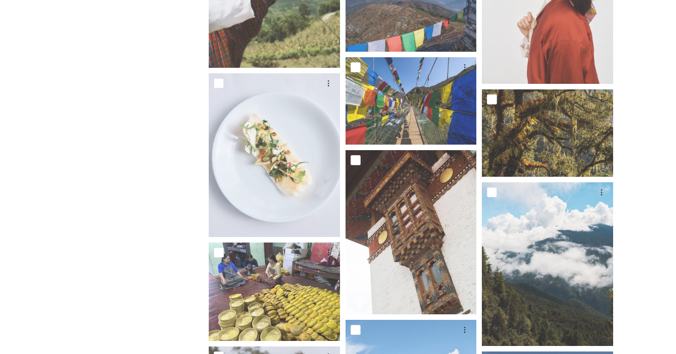
scroll to position [1215, 0]
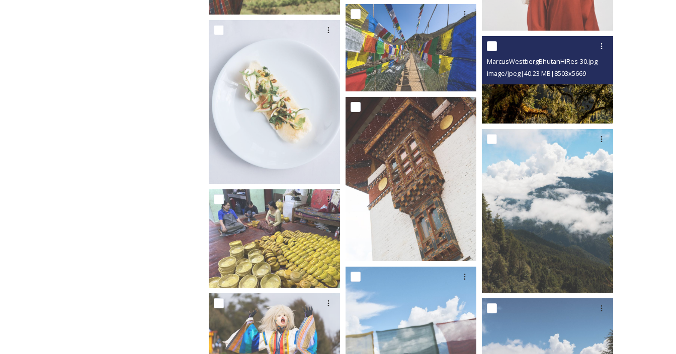
click at [544, 101] on img at bounding box center [547, 79] width 131 height 87
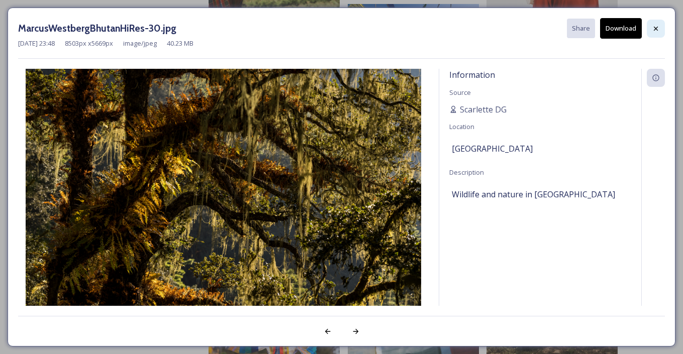
click at [657, 27] on icon at bounding box center [656, 28] width 4 height 4
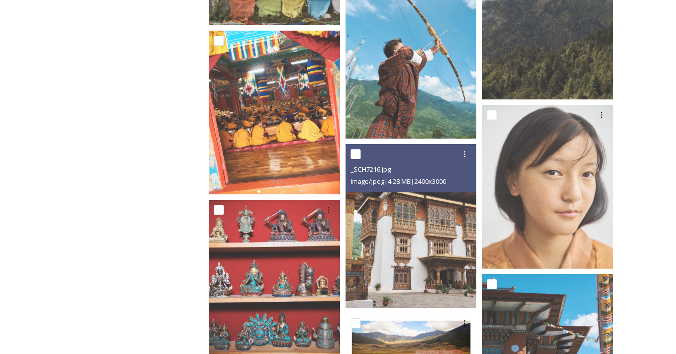
scroll to position [2271, 0]
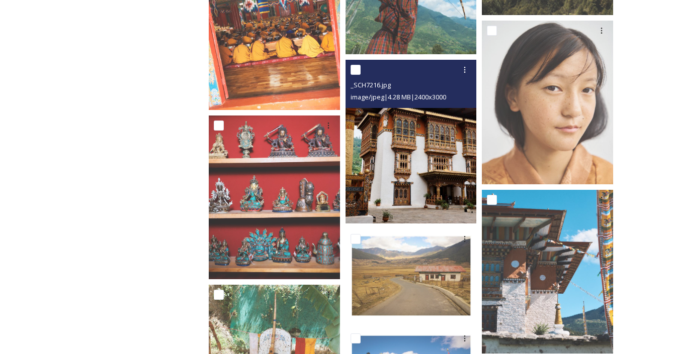
click at [416, 173] on img at bounding box center [410, 142] width 131 height 164
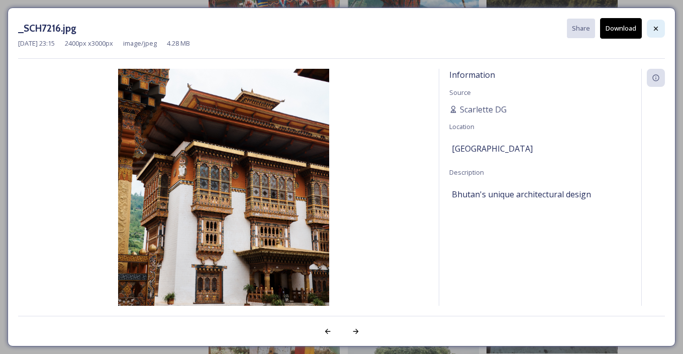
click at [659, 27] on icon at bounding box center [656, 29] width 8 height 8
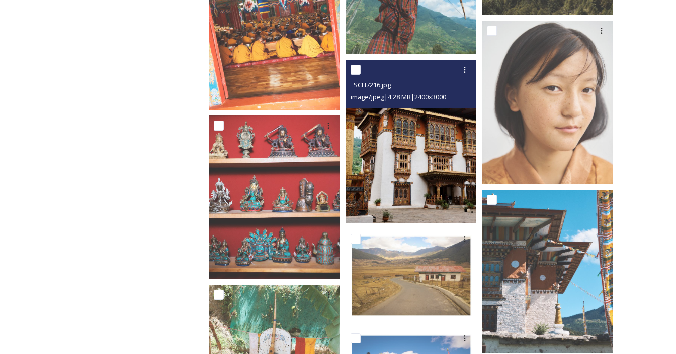
click at [409, 145] on img at bounding box center [410, 142] width 131 height 164
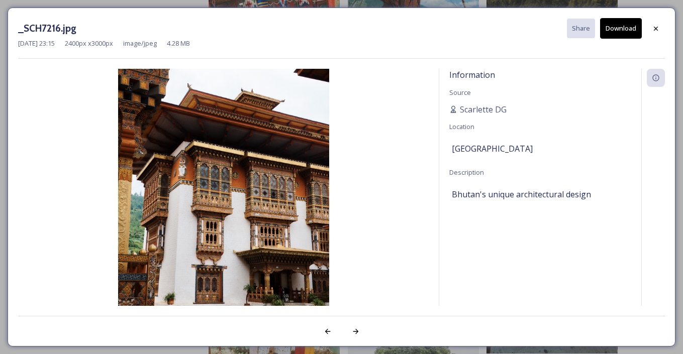
click at [623, 32] on button "Download" at bounding box center [621, 28] width 42 height 21
click at [654, 30] on icon at bounding box center [656, 28] width 4 height 4
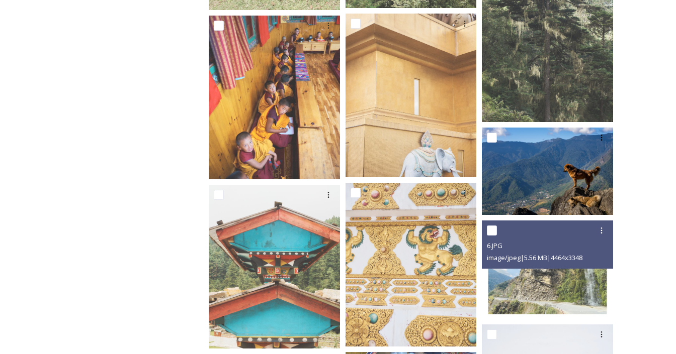
scroll to position [4033, 0]
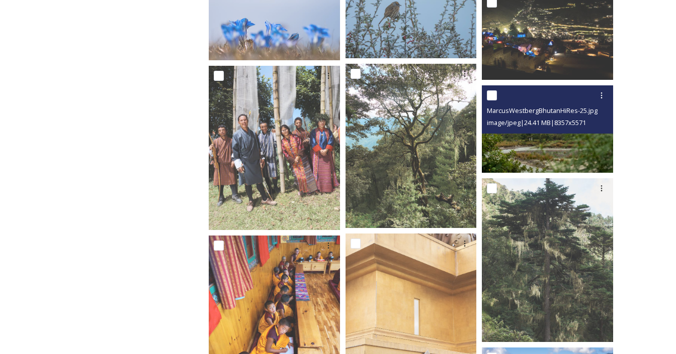
click at [538, 141] on img at bounding box center [547, 128] width 131 height 87
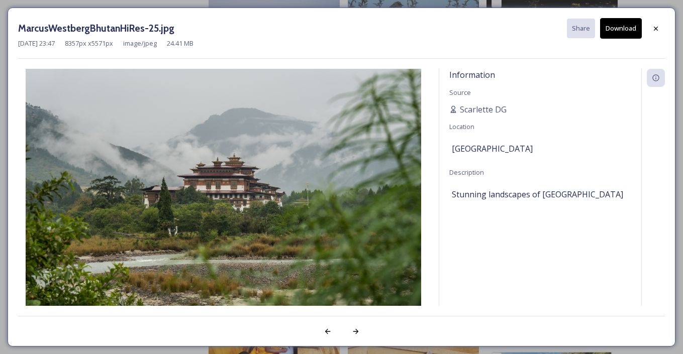
click at [657, 28] on icon at bounding box center [656, 28] width 4 height 4
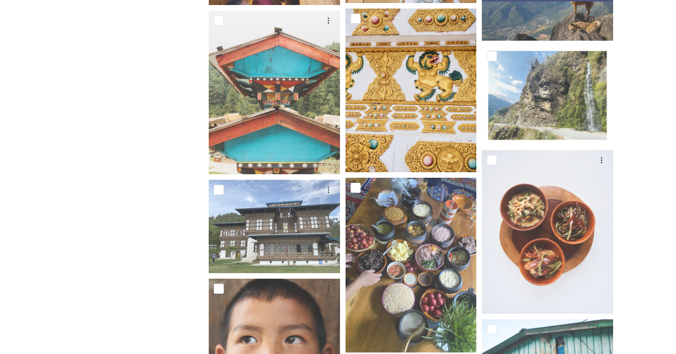
scroll to position [4318, 0]
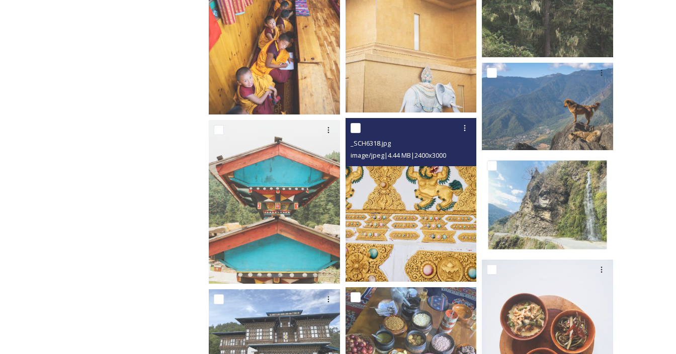
click at [397, 198] on img at bounding box center [410, 200] width 131 height 164
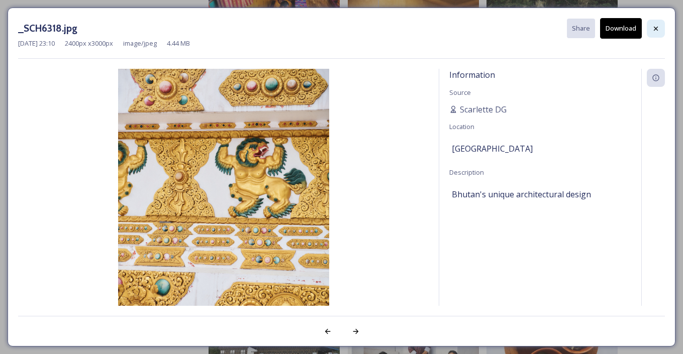
click at [659, 29] on icon at bounding box center [656, 29] width 8 height 8
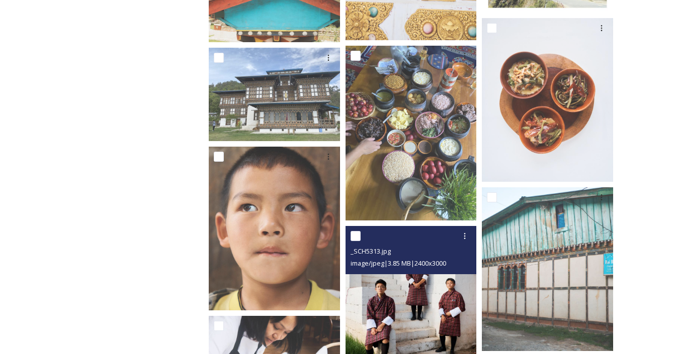
scroll to position [4648, 0]
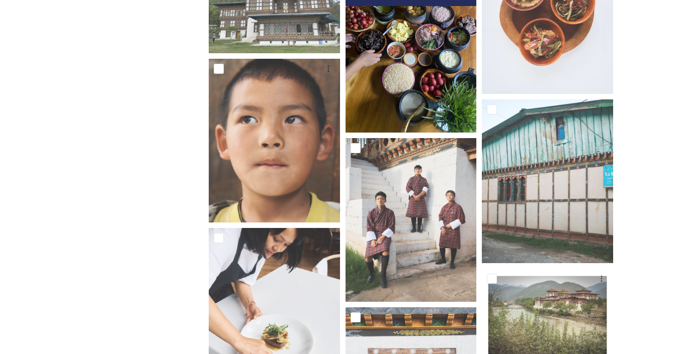
click at [395, 84] on img at bounding box center [410, 45] width 131 height 175
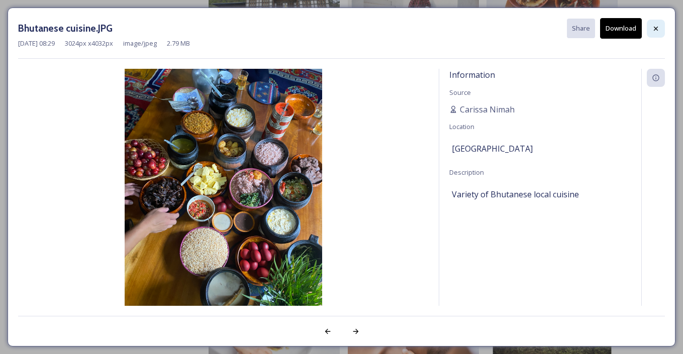
click at [656, 27] on icon at bounding box center [656, 29] width 8 height 8
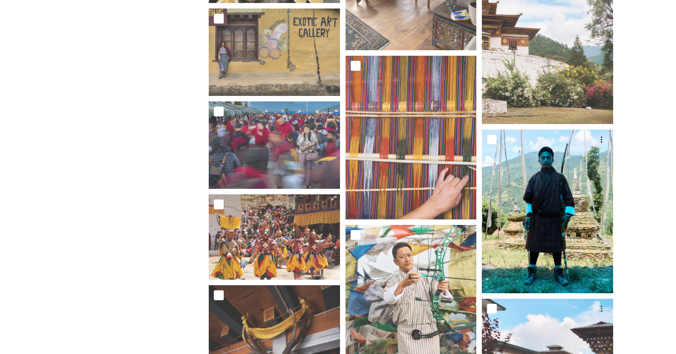
scroll to position [7763, 0]
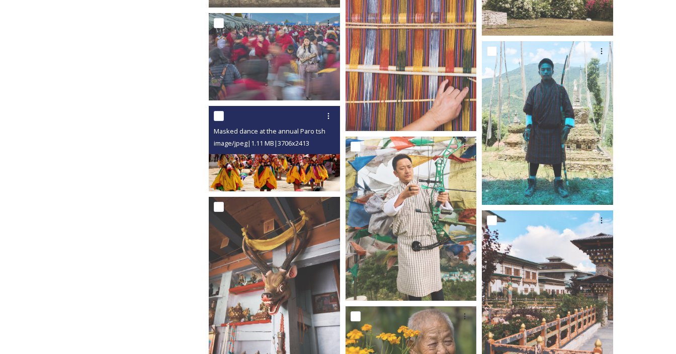
click at [303, 167] on img at bounding box center [274, 148] width 131 height 85
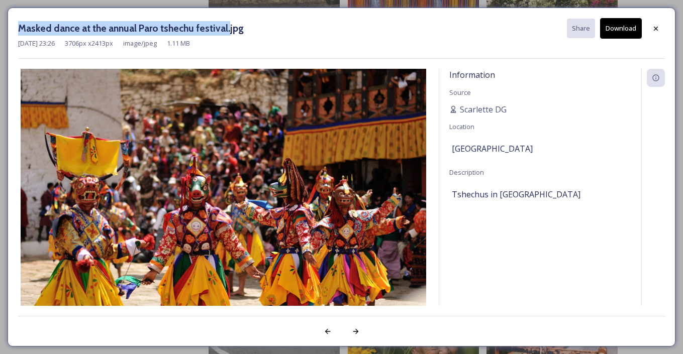
drag, startPoint x: 221, startPoint y: 29, endPoint x: 1, endPoint y: 28, distance: 219.7
click at [1, 28] on div "Masked dance at the annual Paro tshechu festival.jpg Share Download Jul 21 2023…" at bounding box center [341, 177] width 683 height 354
copy h3 "Masked dance at the annual Paro tshechu festival."
click at [621, 31] on button "Download" at bounding box center [621, 28] width 42 height 21
drag, startPoint x: 112, startPoint y: 353, endPoint x: 119, endPoint y: 13, distance: 339.9
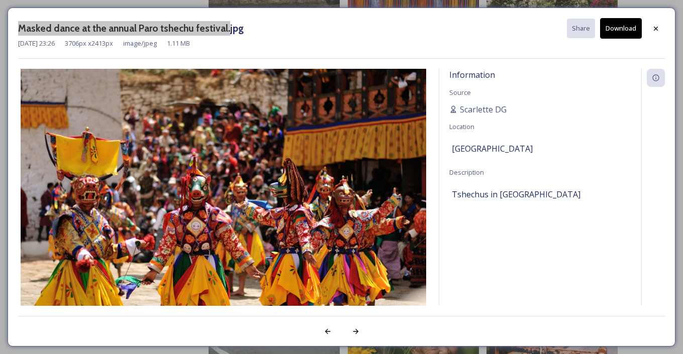
click at [119, 13] on div "Masked dance at the annual Paro tshechu festival.jpg Share Download Jul 21 2023…" at bounding box center [342, 177] width 668 height 339
click at [650, 27] on div at bounding box center [656, 29] width 18 height 18
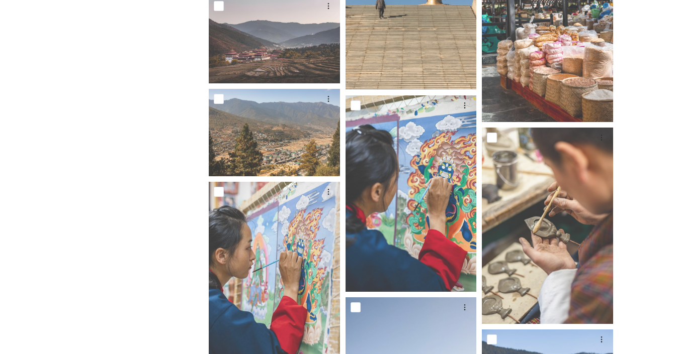
scroll to position [11673, 0]
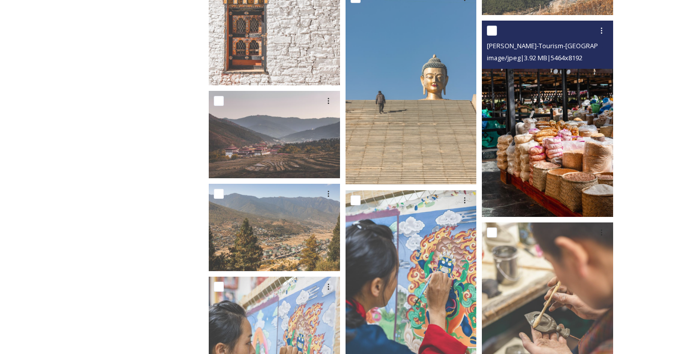
click at [561, 177] on img at bounding box center [547, 119] width 131 height 197
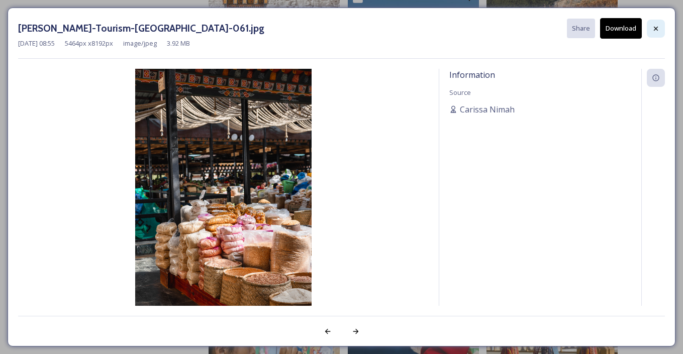
click at [658, 28] on icon at bounding box center [656, 29] width 8 height 8
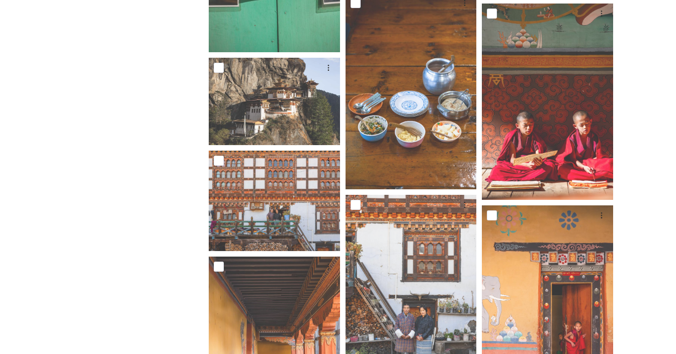
scroll to position [13562, 0]
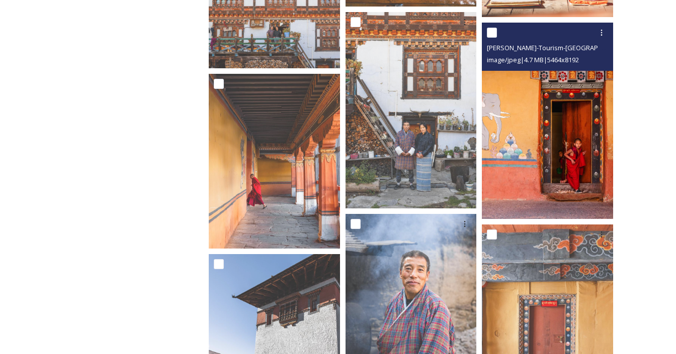
click at [567, 187] on img at bounding box center [547, 121] width 131 height 197
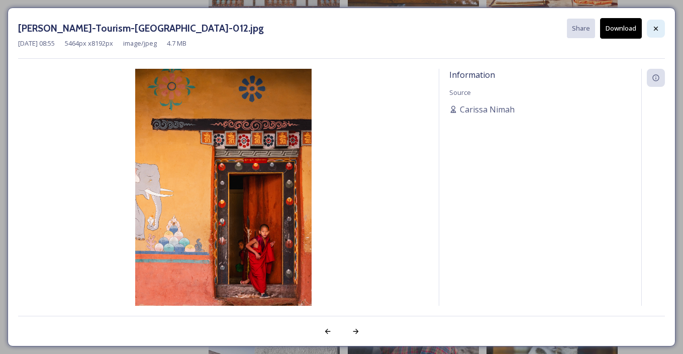
click at [651, 30] on div at bounding box center [656, 29] width 18 height 18
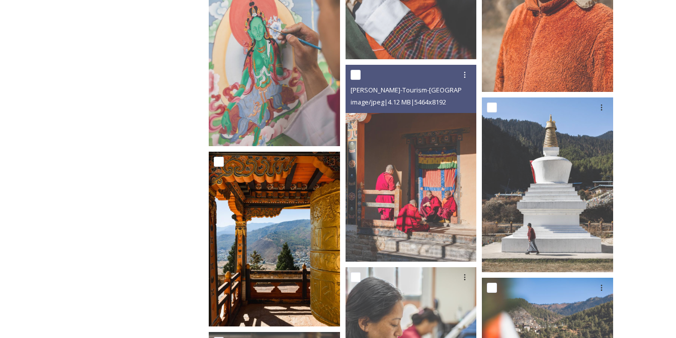
scroll to position [12407, 0]
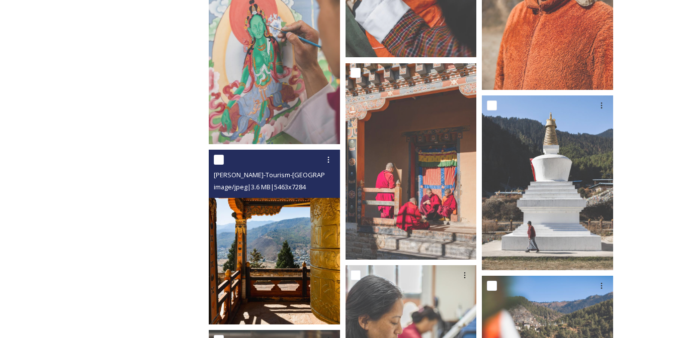
click at [272, 286] on img at bounding box center [274, 237] width 131 height 175
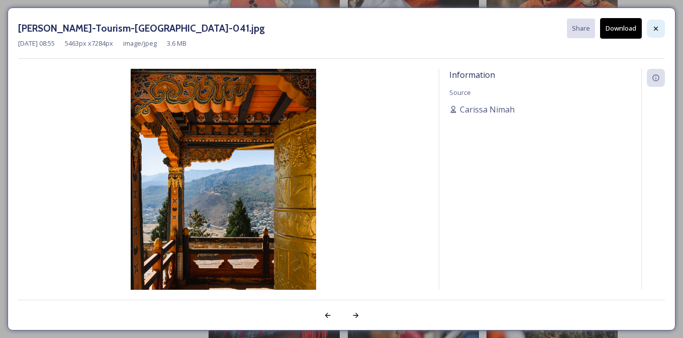
click at [661, 30] on div at bounding box center [656, 29] width 18 height 18
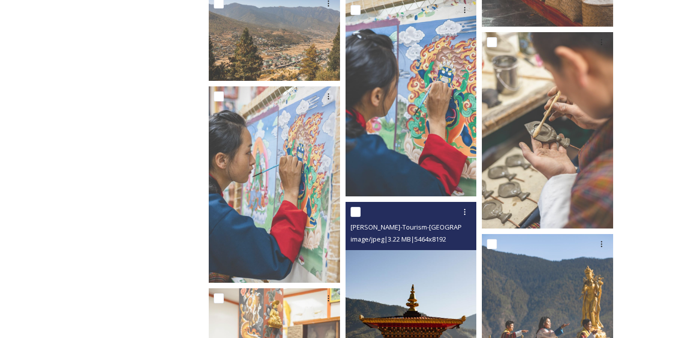
scroll to position [11846, 0]
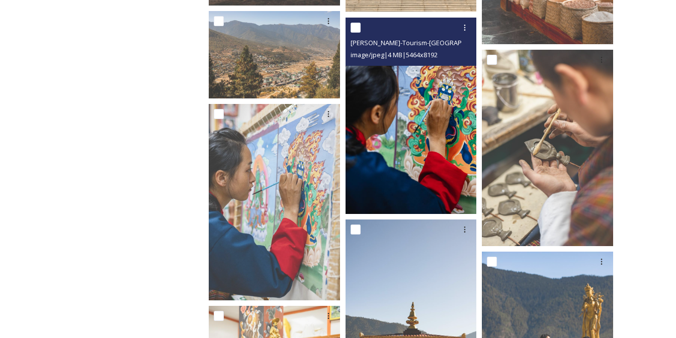
click at [426, 150] on img at bounding box center [410, 116] width 131 height 197
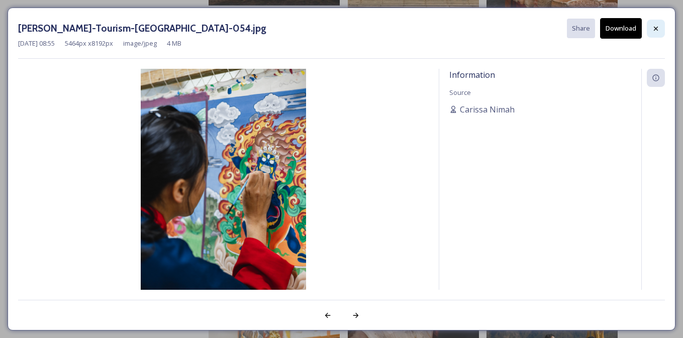
click at [661, 27] on div at bounding box center [656, 29] width 18 height 18
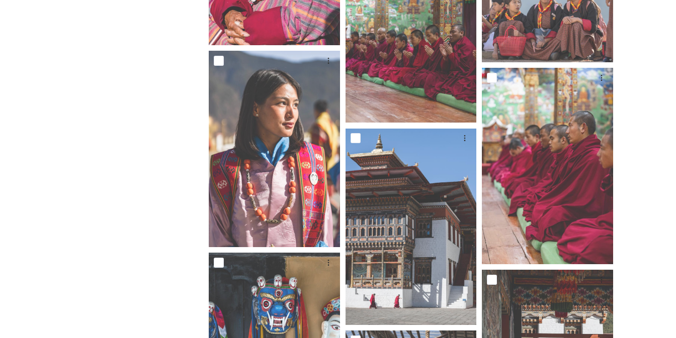
scroll to position [10340, 0]
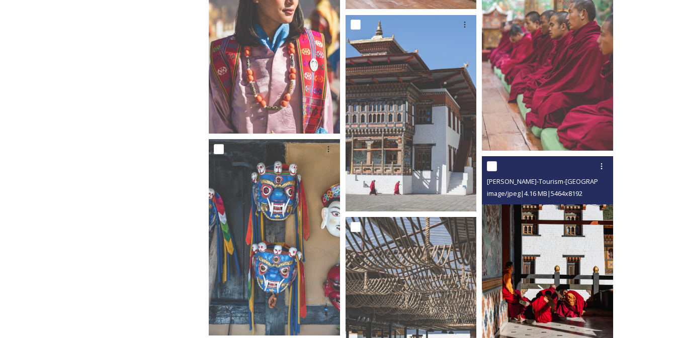
click at [490, 170] on input "checkbox" at bounding box center [492, 166] width 10 height 10
checkbox input "true"
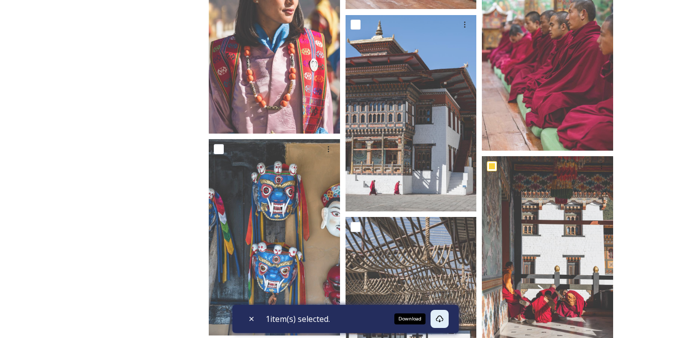
click at [443, 322] on icon at bounding box center [439, 319] width 8 height 8
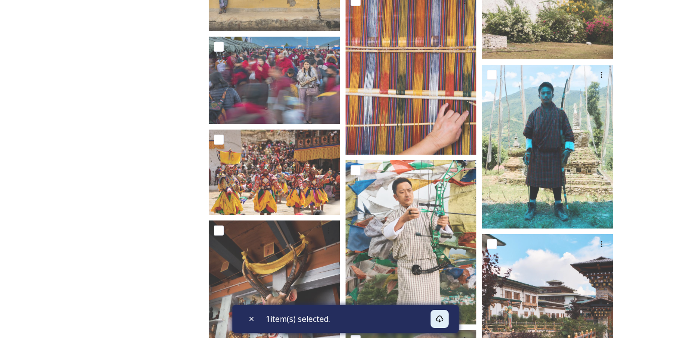
scroll to position [7637, 0]
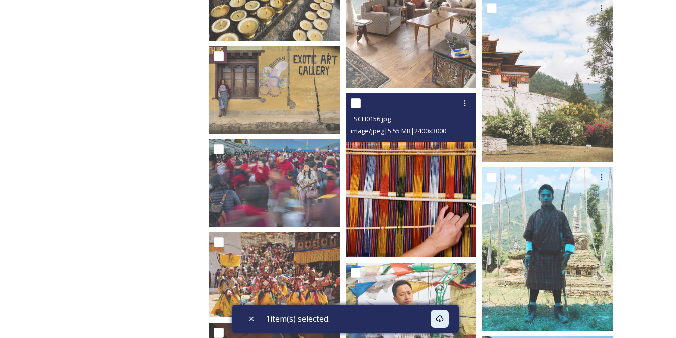
click at [412, 204] on img at bounding box center [410, 175] width 131 height 164
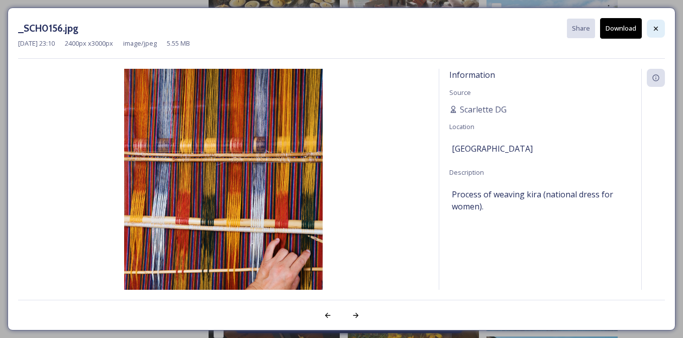
click at [653, 31] on icon at bounding box center [656, 29] width 8 height 8
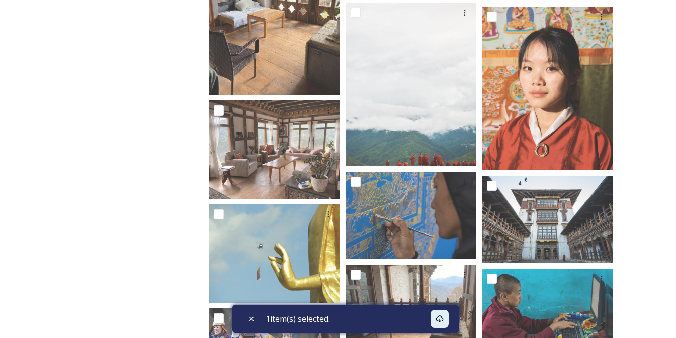
scroll to position [0, 0]
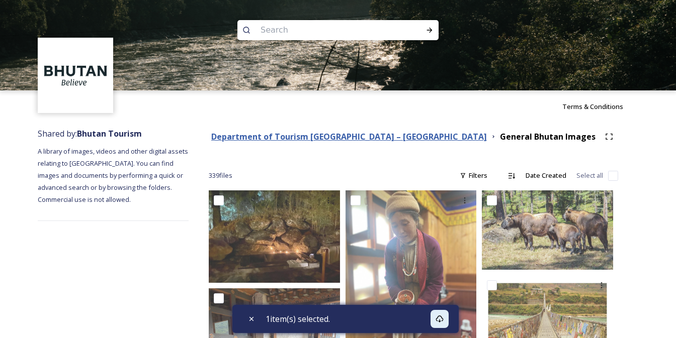
click at [302, 133] on strong "Department of Tourism [GEOGRAPHIC_DATA] – [GEOGRAPHIC_DATA]" at bounding box center [348, 136] width 275 height 11
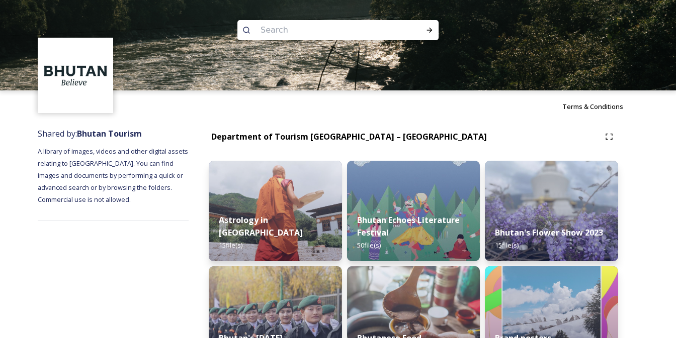
click at [306, 29] on input at bounding box center [324, 30] width 138 height 22
paste input "Druk Path Trek"
type input "Druk Path Trek"
drag, startPoint x: 359, startPoint y: 33, endPoint x: 277, endPoint y: 32, distance: 81.9
click at [357, 33] on input at bounding box center [365, 30] width 109 height 22
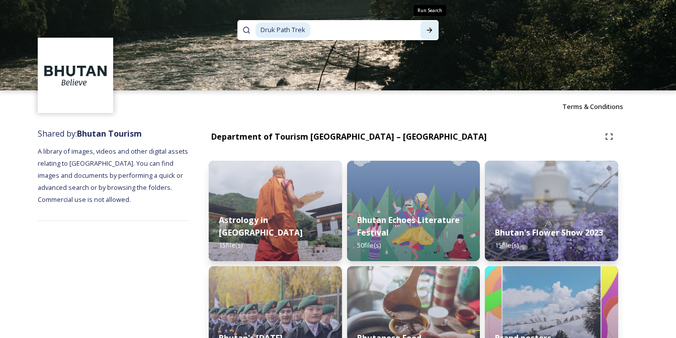
click at [431, 30] on icon at bounding box center [430, 30] width 6 height 5
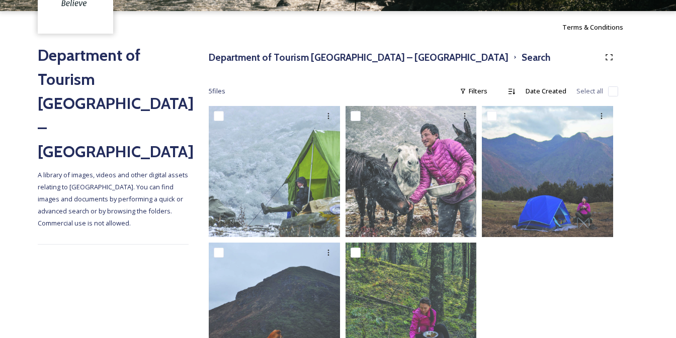
scroll to position [137, 0]
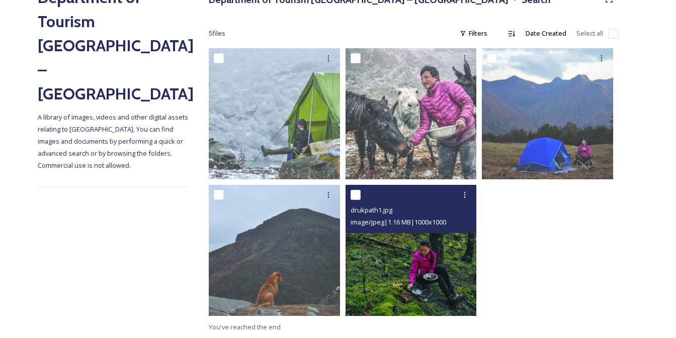
click at [391, 267] on img at bounding box center [410, 250] width 131 height 131
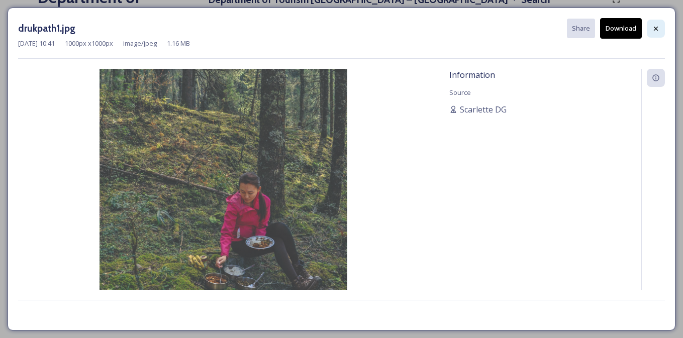
click at [655, 30] on icon at bounding box center [656, 29] width 8 height 8
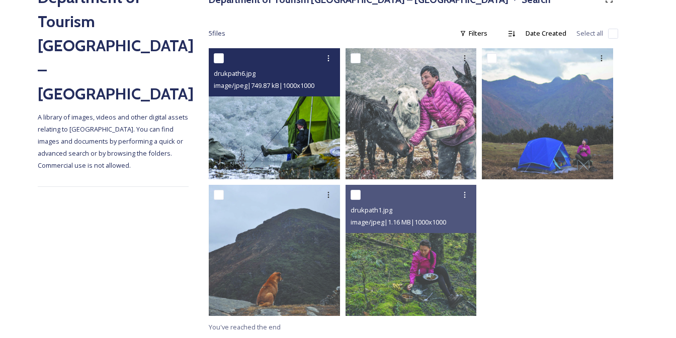
click at [295, 152] on img at bounding box center [274, 113] width 131 height 131
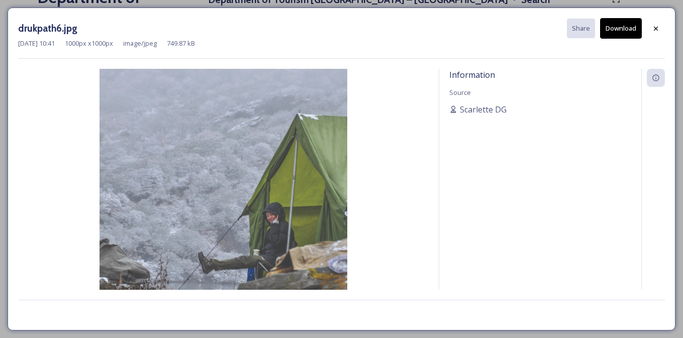
click at [656, 30] on icon at bounding box center [656, 29] width 8 height 8
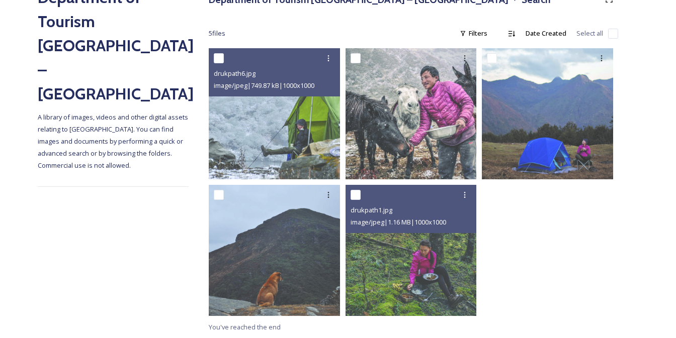
scroll to position [41, 0]
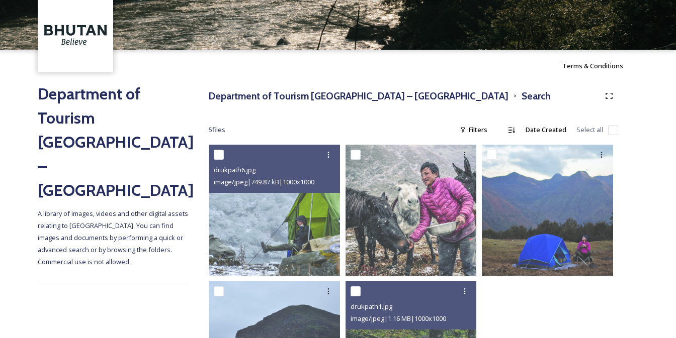
click at [316, 84] on div "Department of Tourism Bhutan – Brand Centre Search 5 file s Filters Date Create…" at bounding box center [412, 258] width 449 height 353
click at [316, 95] on h3 "Department of Tourism [GEOGRAPHIC_DATA] – [GEOGRAPHIC_DATA]" at bounding box center [359, 96] width 300 height 15
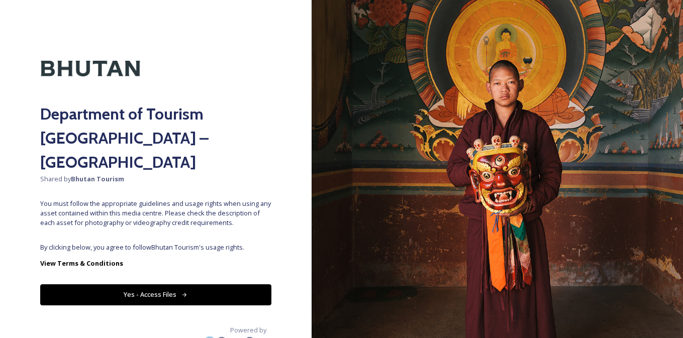
click at [193, 285] on button "Yes - Access Files" at bounding box center [155, 295] width 231 height 21
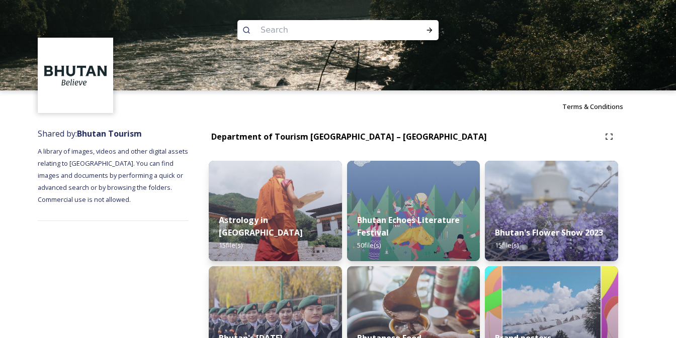
click at [325, 32] on input at bounding box center [324, 30] width 138 height 22
type input "momo"
click at [427, 30] on icon at bounding box center [430, 30] width 6 height 5
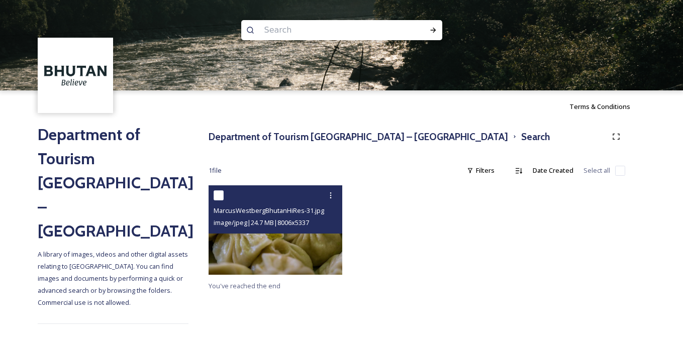
click at [269, 236] on img at bounding box center [276, 229] width 134 height 89
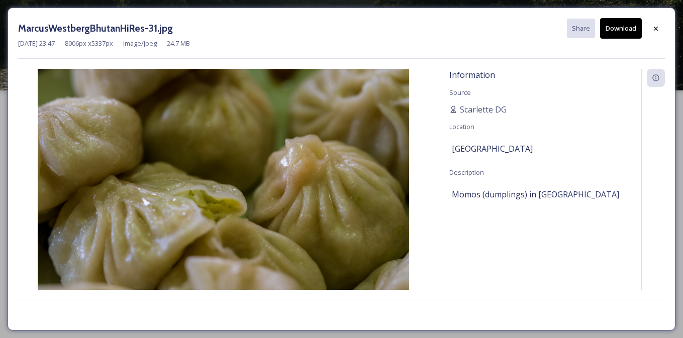
click at [657, 30] on icon at bounding box center [656, 28] width 4 height 4
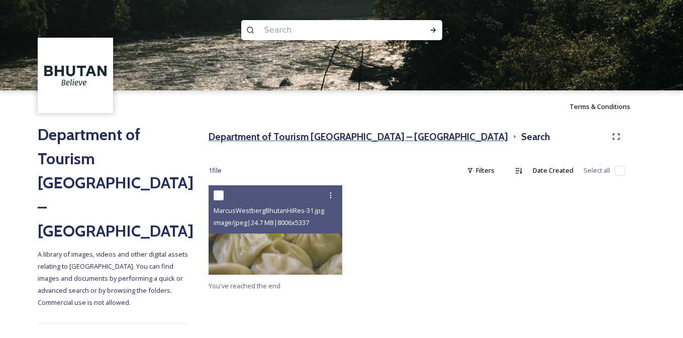
click at [283, 138] on h3 "Department of Tourism [GEOGRAPHIC_DATA] – [GEOGRAPHIC_DATA]" at bounding box center [359, 137] width 300 height 15
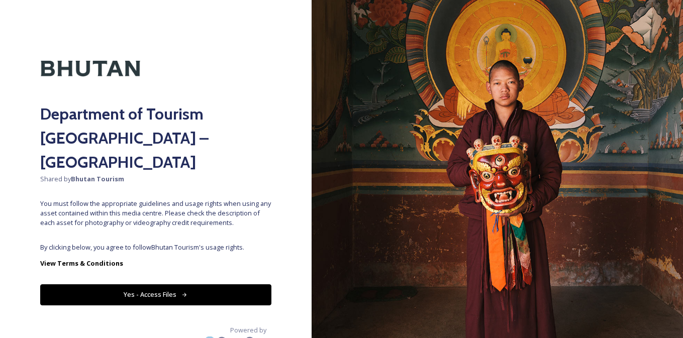
click at [134, 285] on button "Yes - Access Files" at bounding box center [155, 295] width 231 height 21
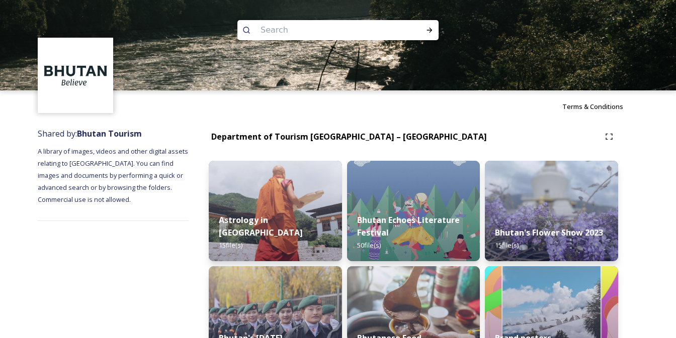
click at [326, 27] on input at bounding box center [324, 30] width 138 height 22
type input "Ema datshi"
click at [427, 32] on icon at bounding box center [429, 30] width 8 height 8
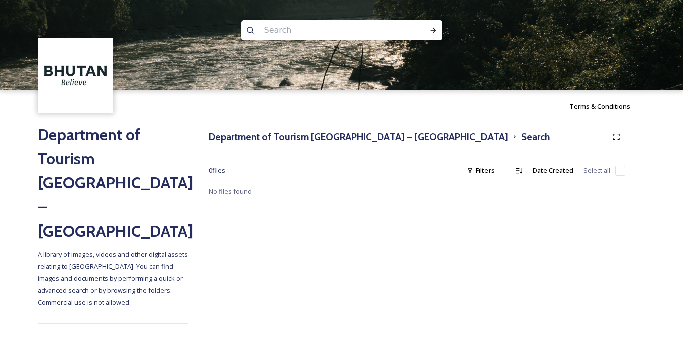
click at [267, 135] on h3 "Department of Tourism [GEOGRAPHIC_DATA] – [GEOGRAPHIC_DATA]" at bounding box center [359, 137] width 300 height 15
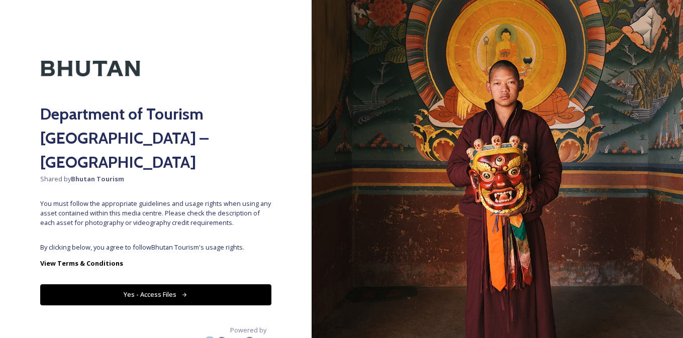
click at [189, 285] on button "Yes - Access Files" at bounding box center [155, 295] width 231 height 21
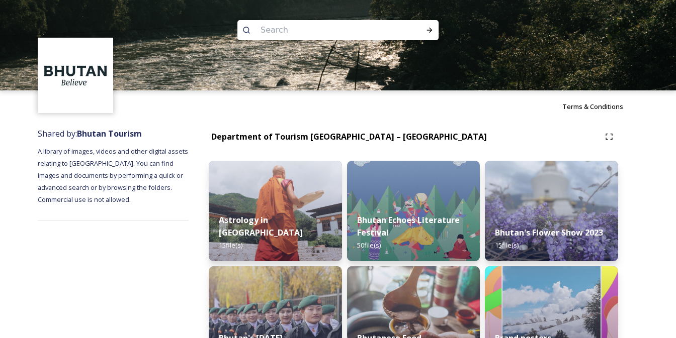
click at [313, 35] on input at bounding box center [324, 30] width 138 height 22
drag, startPoint x: 321, startPoint y: 254, endPoint x: 290, endPoint y: 37, distance: 218.9
click at [313, 35] on input at bounding box center [324, 30] width 138 height 22
type input "jomolhari"
click at [430, 32] on icon at bounding box center [430, 30] width 6 height 5
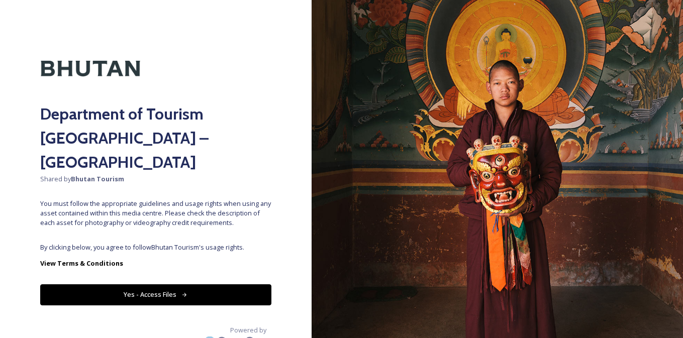
click at [155, 285] on button "Yes - Access Files" at bounding box center [155, 295] width 231 height 21
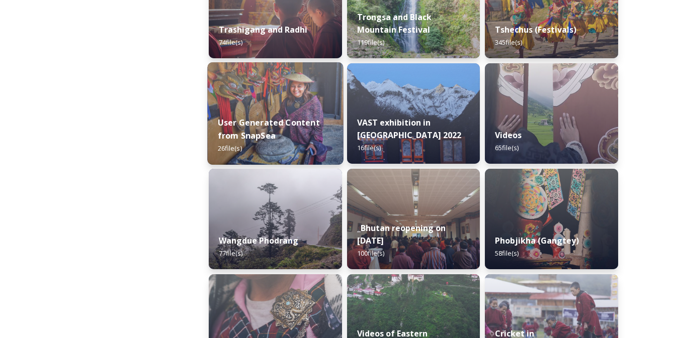
scroll to position [1281, 0]
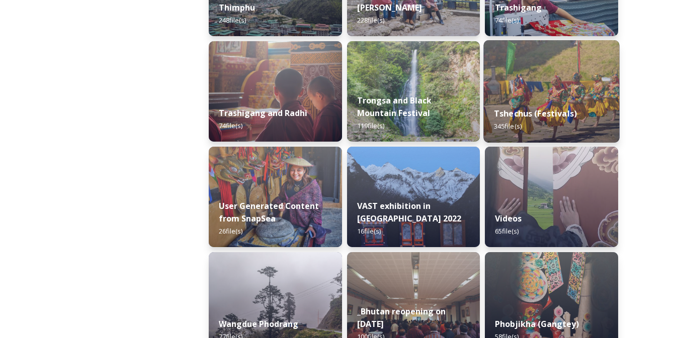
click at [551, 75] on img at bounding box center [552, 91] width 136 height 103
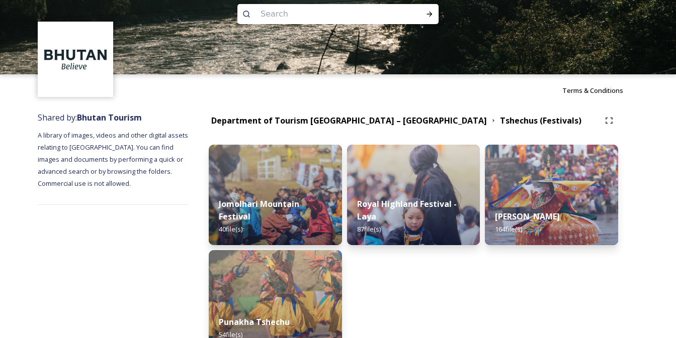
scroll to position [47, 0]
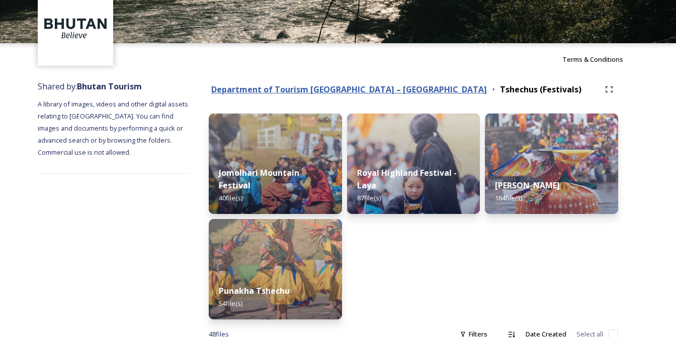
click at [360, 89] on strong "Department of Tourism [GEOGRAPHIC_DATA] – [GEOGRAPHIC_DATA]" at bounding box center [348, 89] width 275 height 11
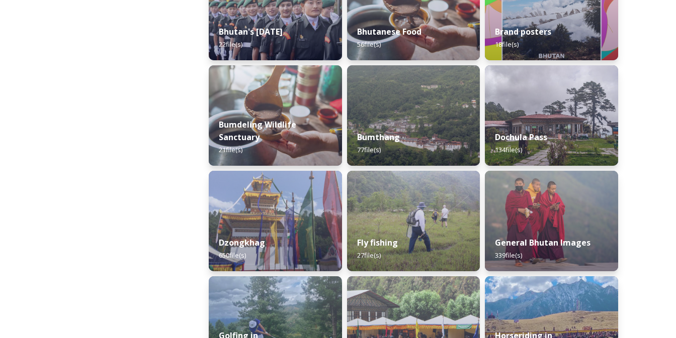
scroll to position [373, 0]
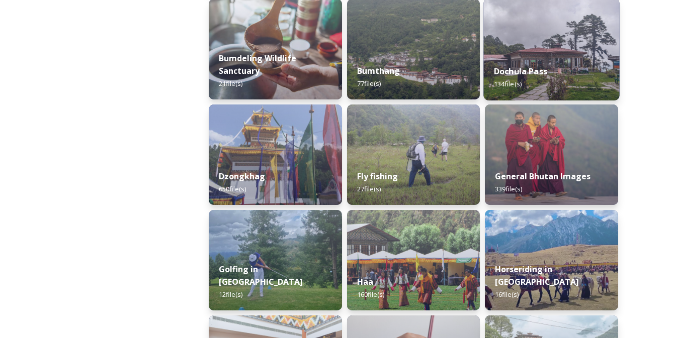
click at [560, 59] on div "Dochula Pass 134 file(s)" at bounding box center [552, 78] width 136 height 46
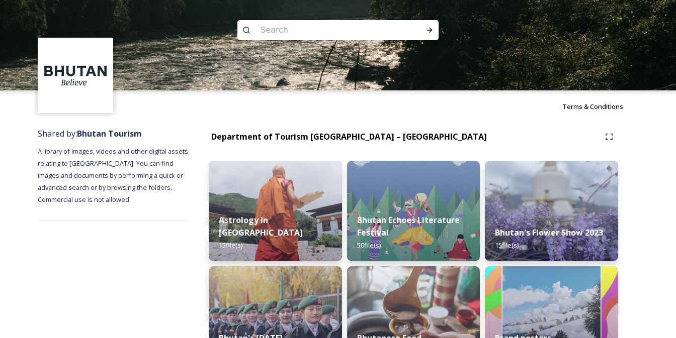
click at [306, 37] on input at bounding box center [324, 30] width 138 height 22
type input "thangkas"
click at [425, 30] on div "Run Search" at bounding box center [429, 30] width 18 height 18
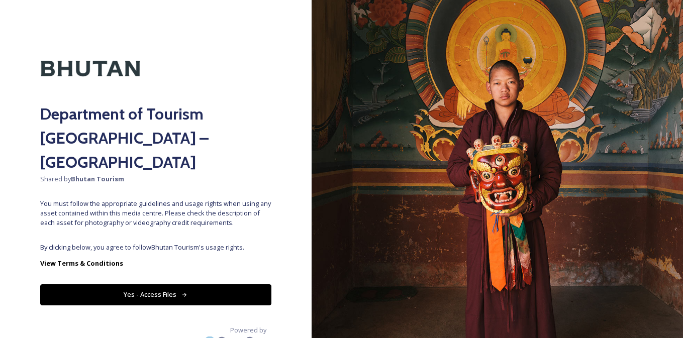
click at [122, 285] on button "Yes - Access Files" at bounding box center [155, 295] width 231 height 21
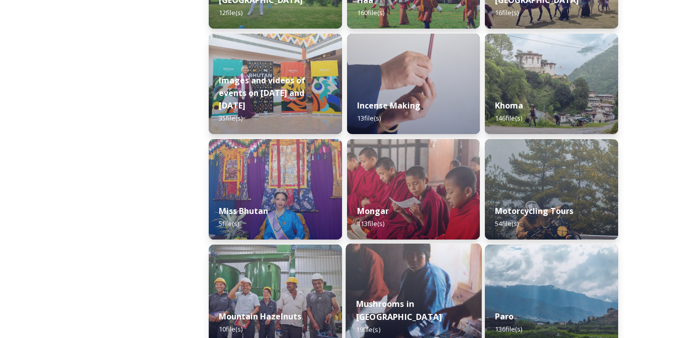
scroll to position [732, 0]
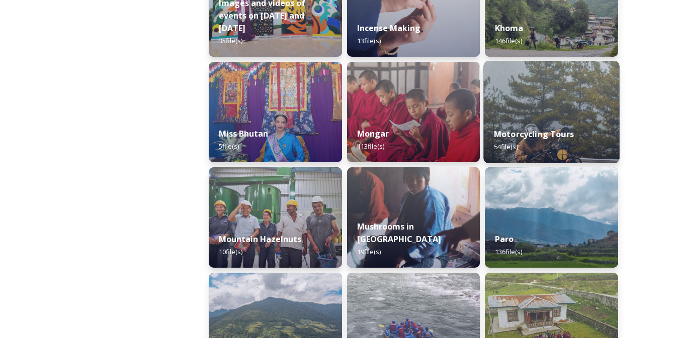
click at [548, 109] on img at bounding box center [552, 112] width 136 height 103
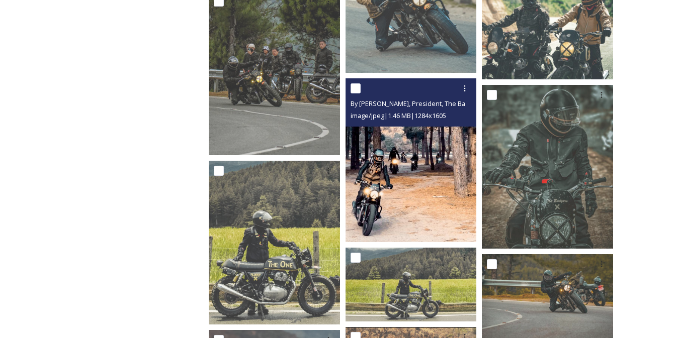
scroll to position [2221, 0]
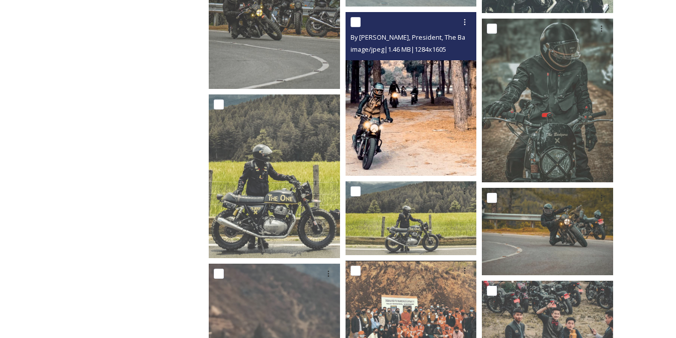
click at [422, 126] on img at bounding box center [410, 94] width 131 height 164
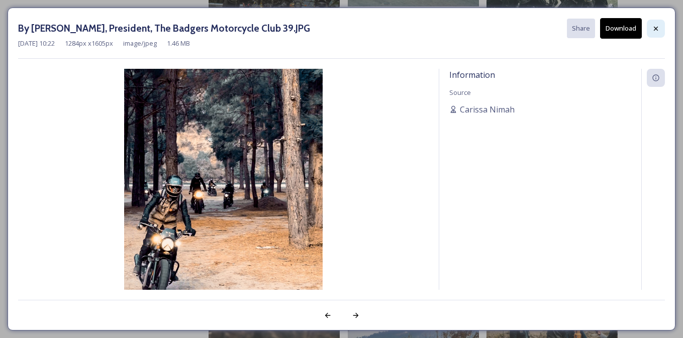
click at [655, 29] on icon at bounding box center [656, 28] width 4 height 4
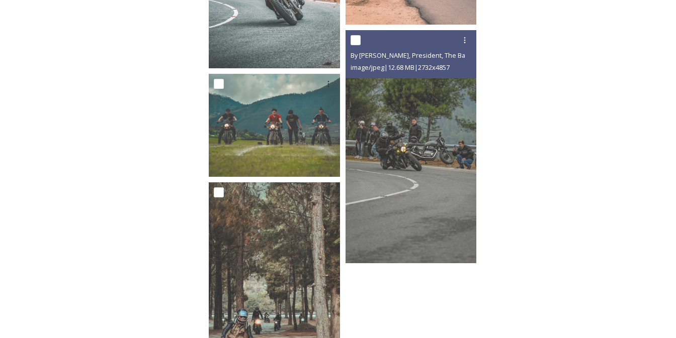
scroll to position [2890, 0]
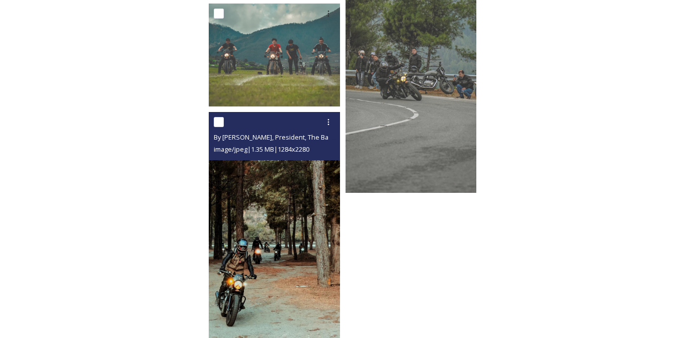
click at [306, 242] on img at bounding box center [274, 228] width 131 height 233
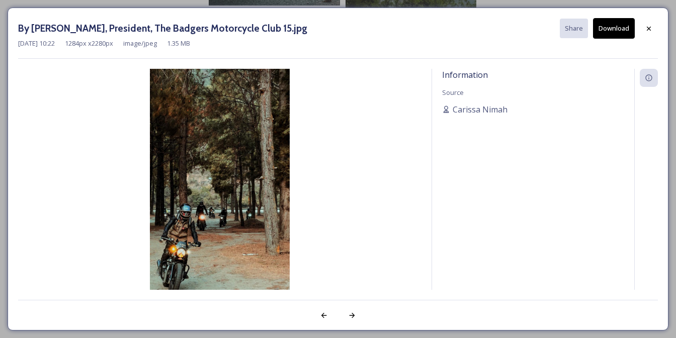
scroll to position [2882, 0]
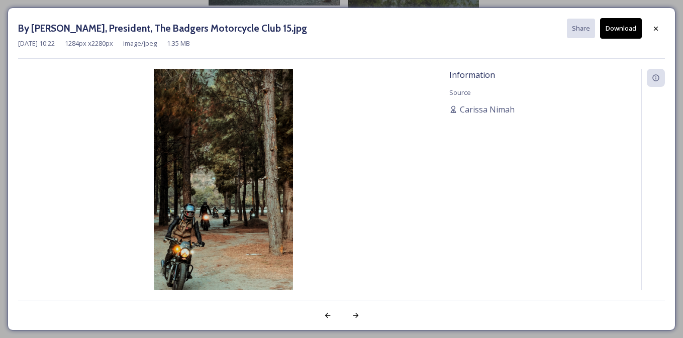
click at [620, 31] on button "Download" at bounding box center [621, 28] width 42 height 21
click at [70, 82] on img at bounding box center [223, 193] width 411 height 248
click at [654, 29] on icon at bounding box center [656, 29] width 8 height 8
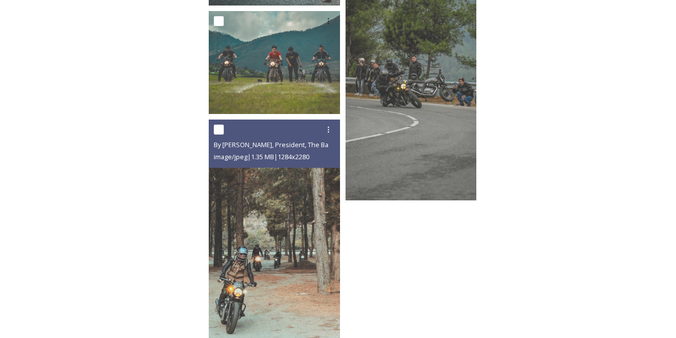
scroll to position [2884, 0]
